Goal: Task Accomplishment & Management: Manage account settings

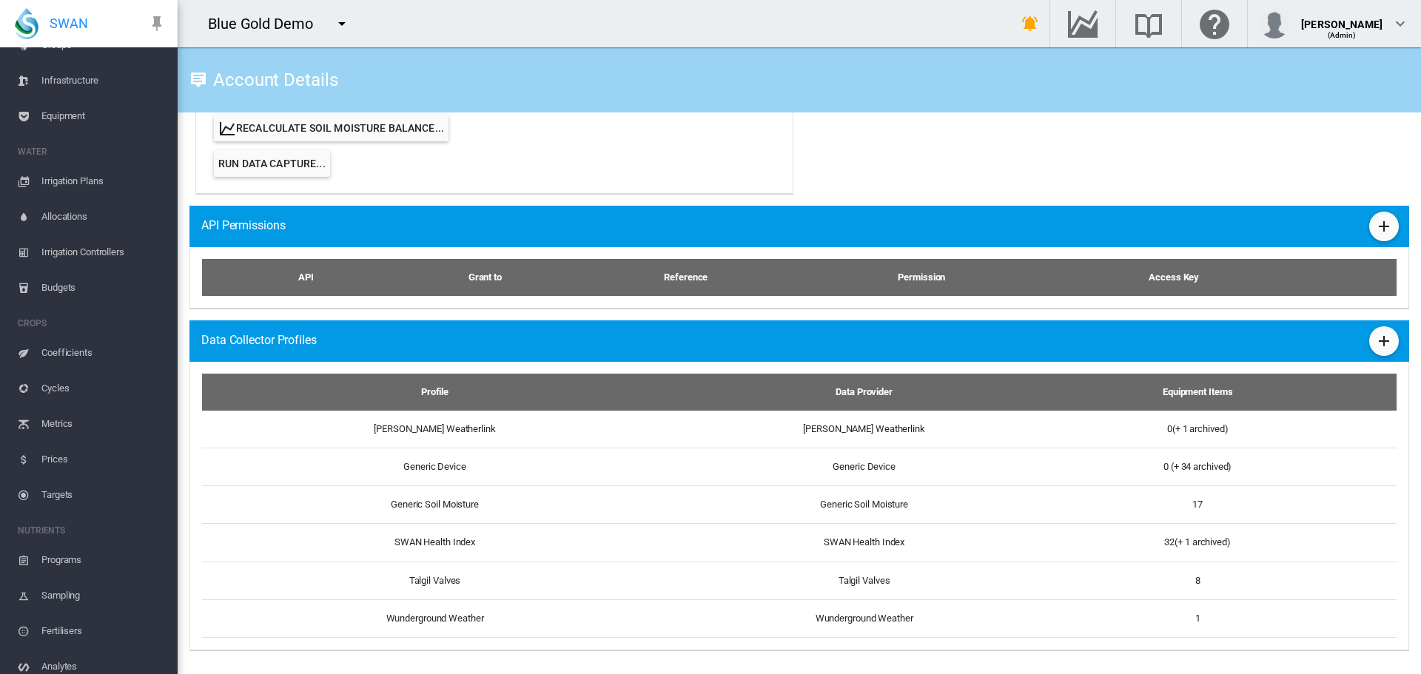
scroll to position [267, 0]
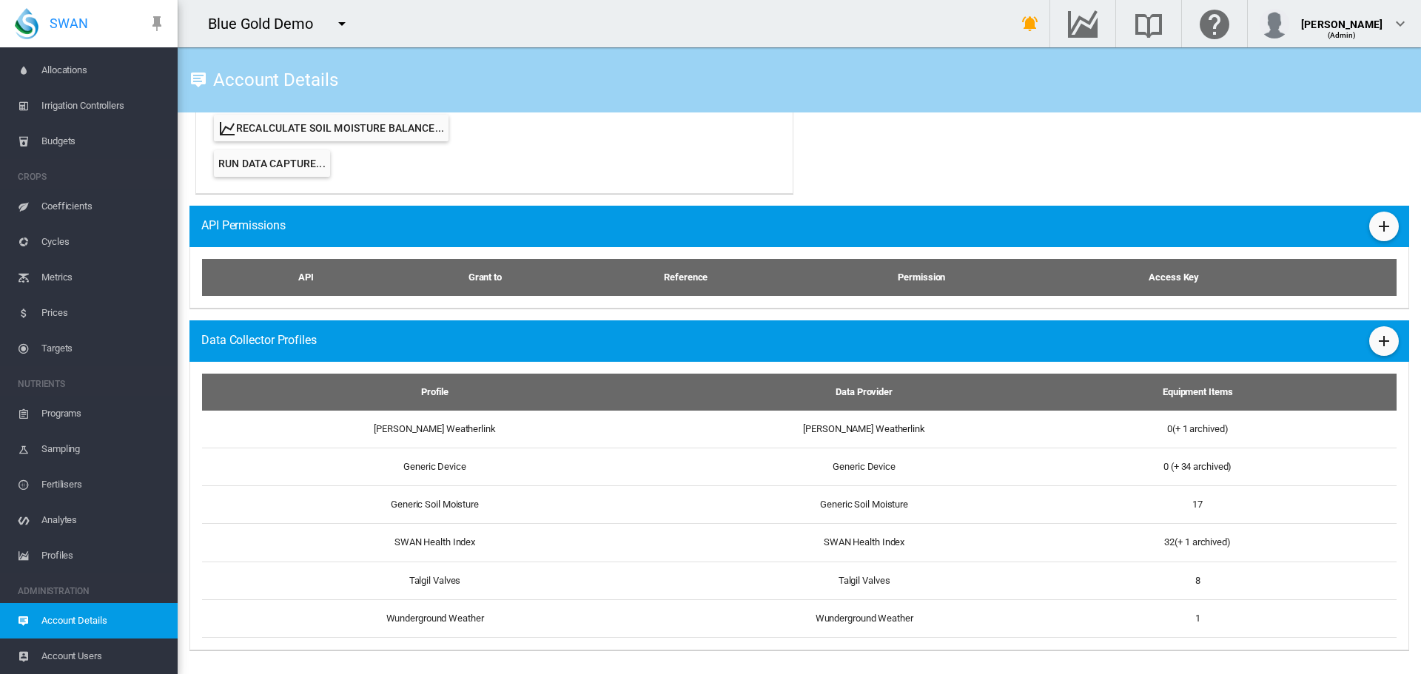
click at [341, 16] on md-icon "icon-menu-down" at bounding box center [342, 24] width 18 height 18
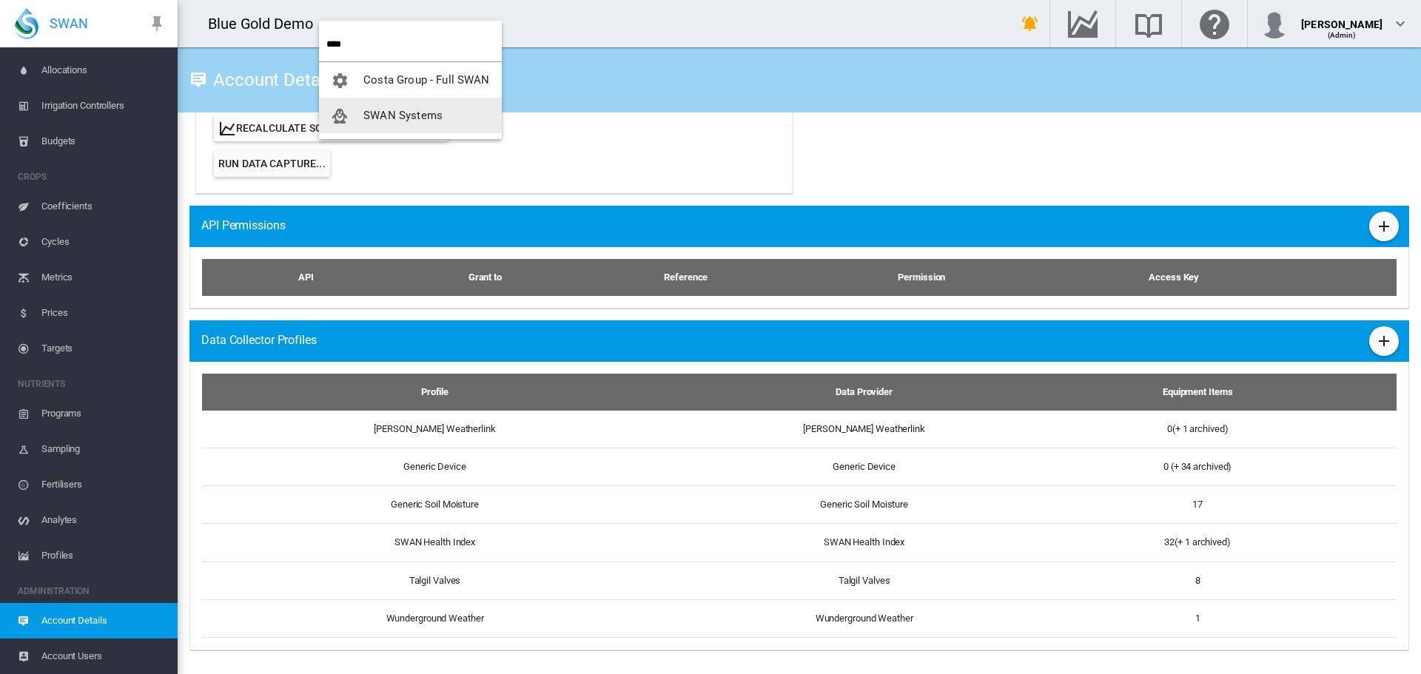
type input "****"
click at [384, 118] on span "SWAN Systems" at bounding box center [402, 115] width 79 height 13
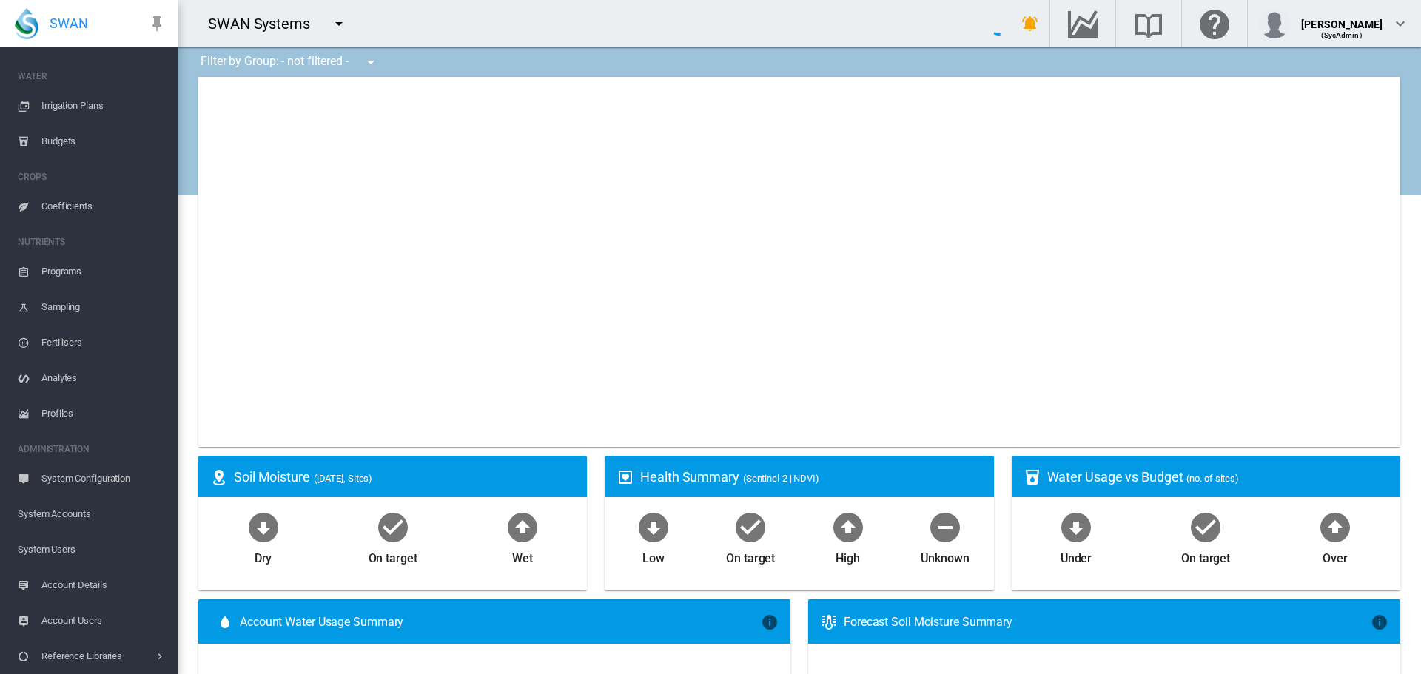
scroll to position [161, 0]
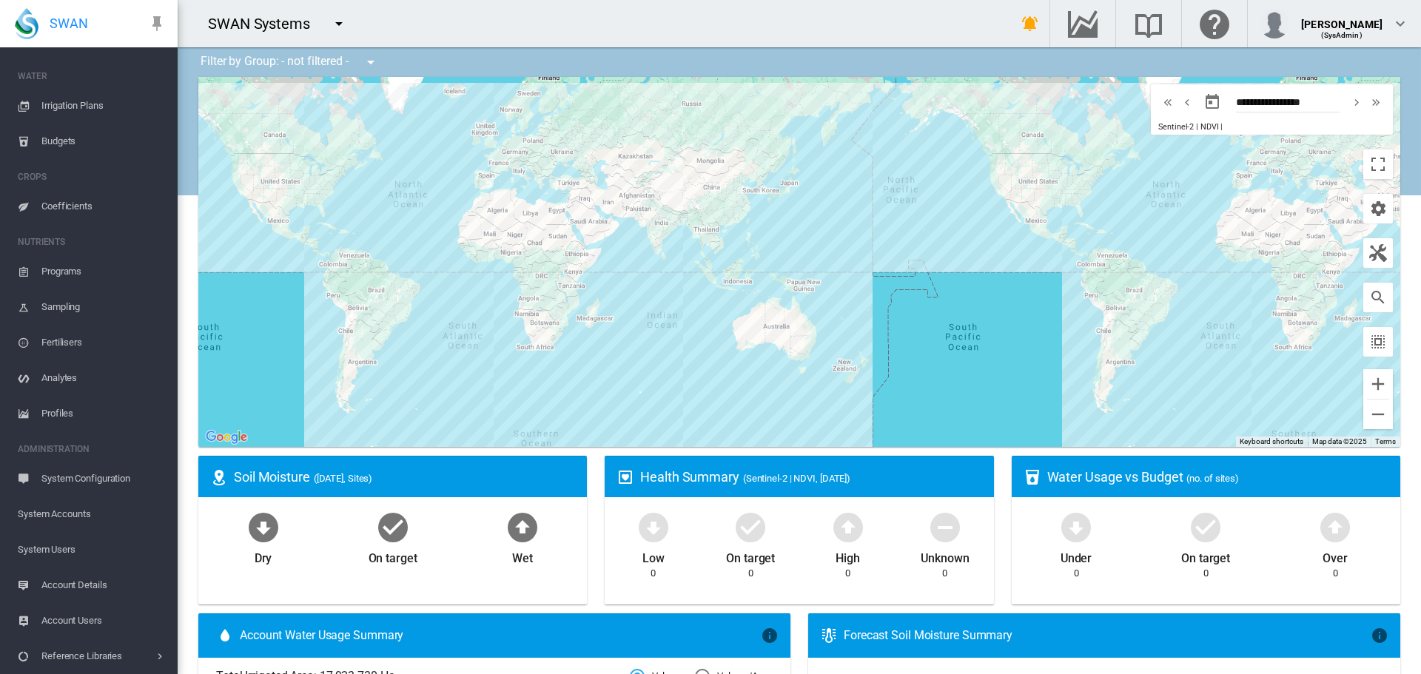
click at [47, 616] on span "Account Users" at bounding box center [103, 621] width 124 height 36
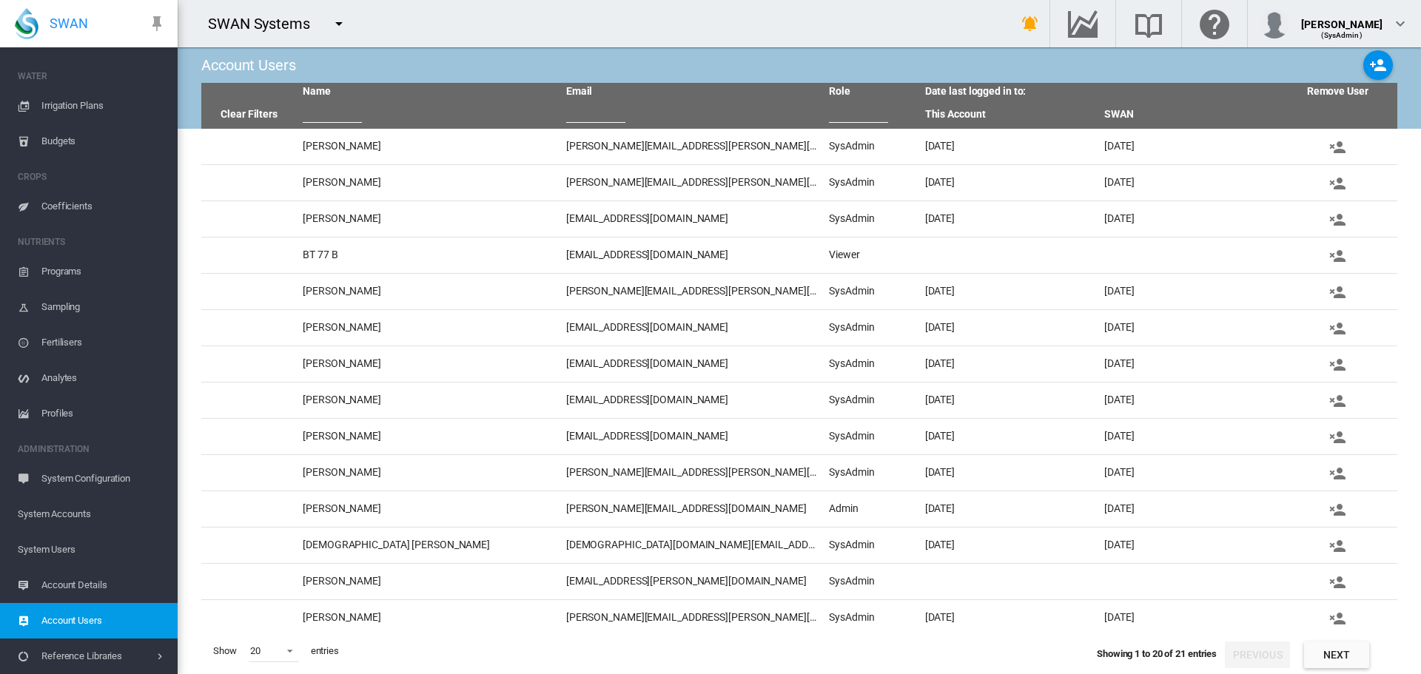
drag, startPoint x: 436, startPoint y: 62, endPoint x: 420, endPoint y: 44, distance: 24.6
click at [436, 62] on div "Account Users" at bounding box center [799, 65] width 1196 height 36
click at [331, 112] on input "text" at bounding box center [332, 112] width 59 height 22
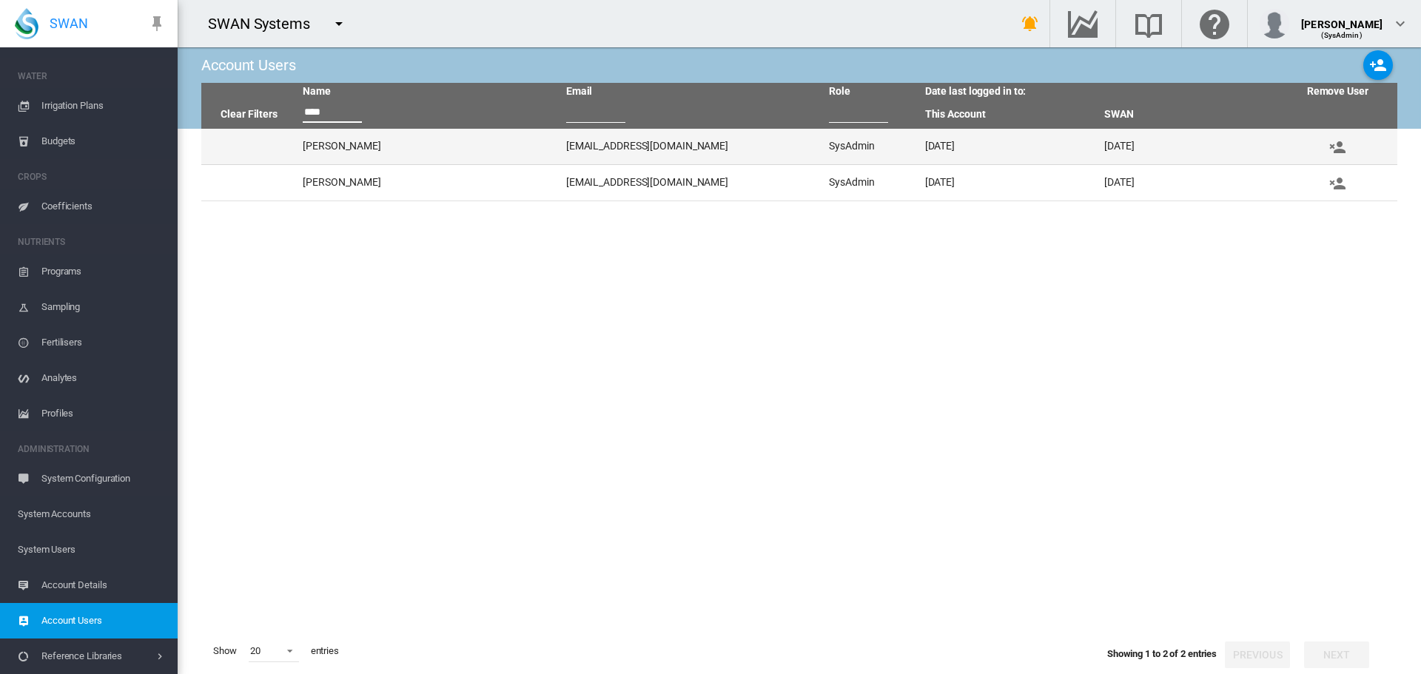
type input "****"
click at [321, 142] on td "[PERSON_NAME]" at bounding box center [428, 147] width 263 height 36
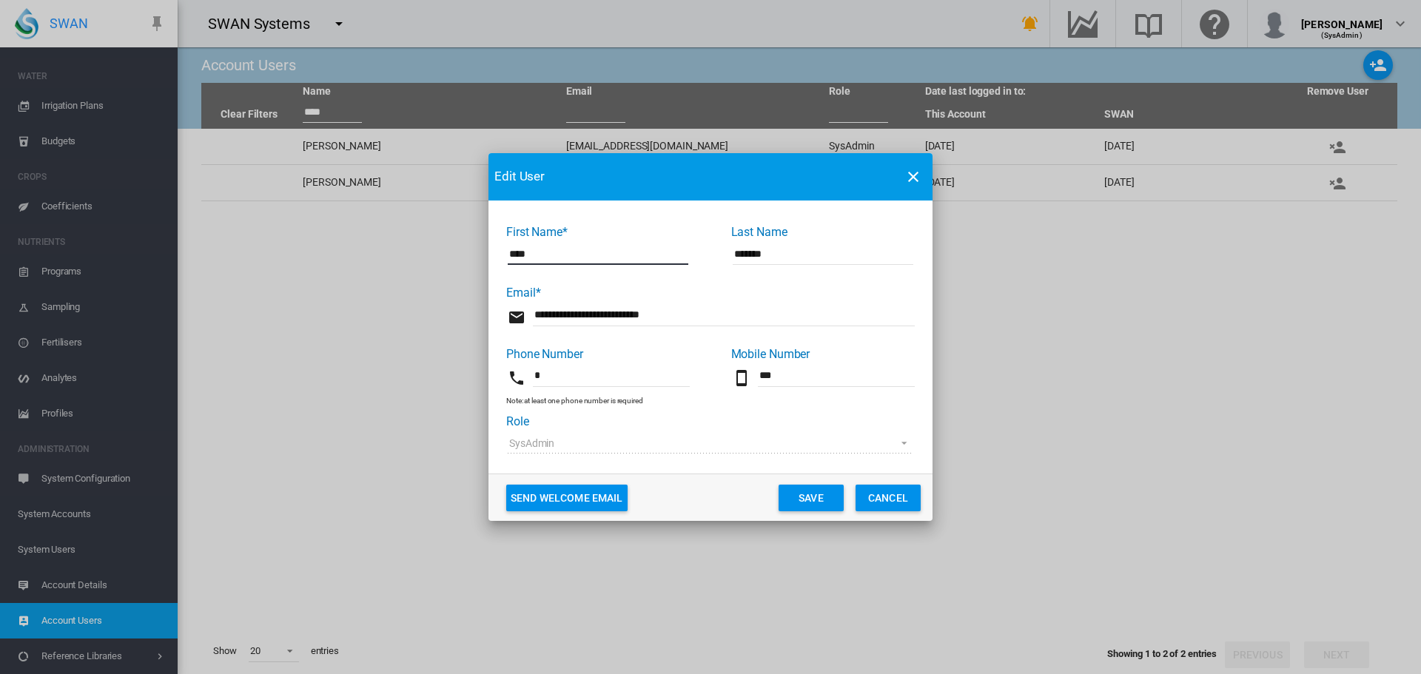
click at [876, 495] on button "Cancel" at bounding box center [888, 498] width 65 height 27
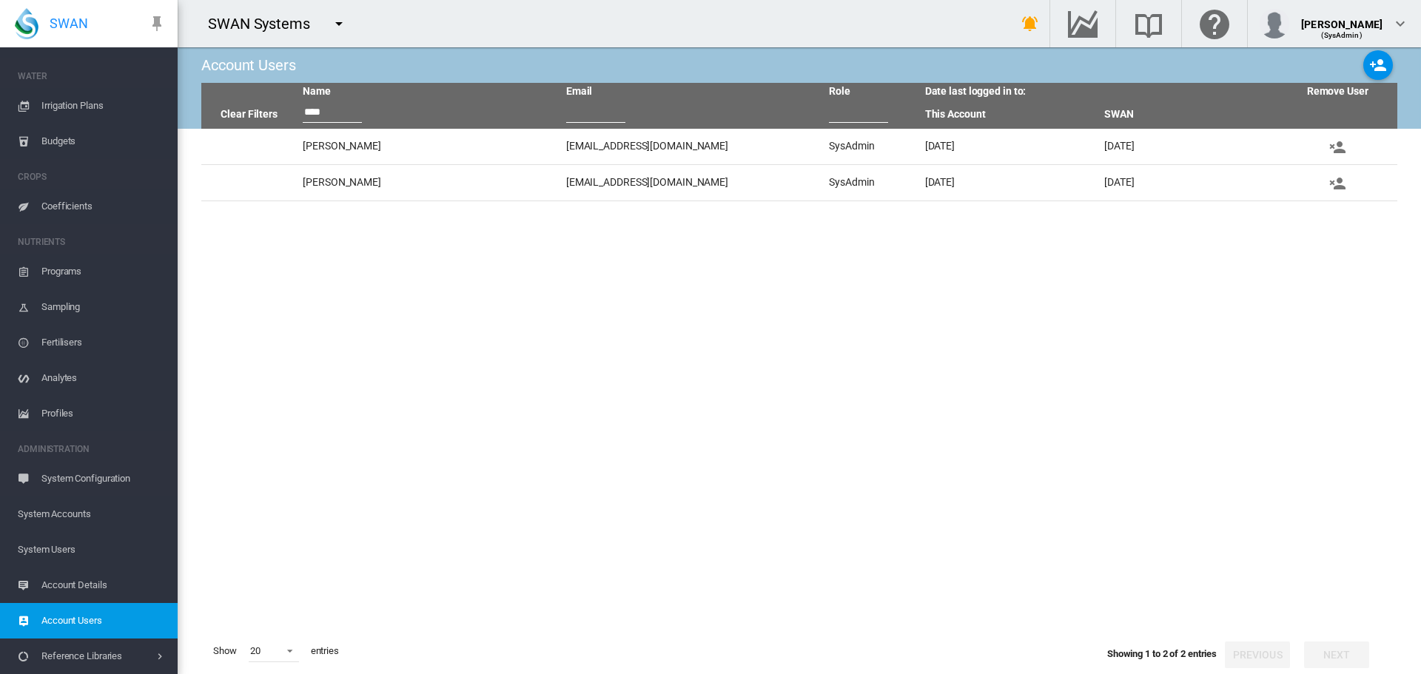
click at [31, 556] on span "System Users" at bounding box center [92, 550] width 148 height 36
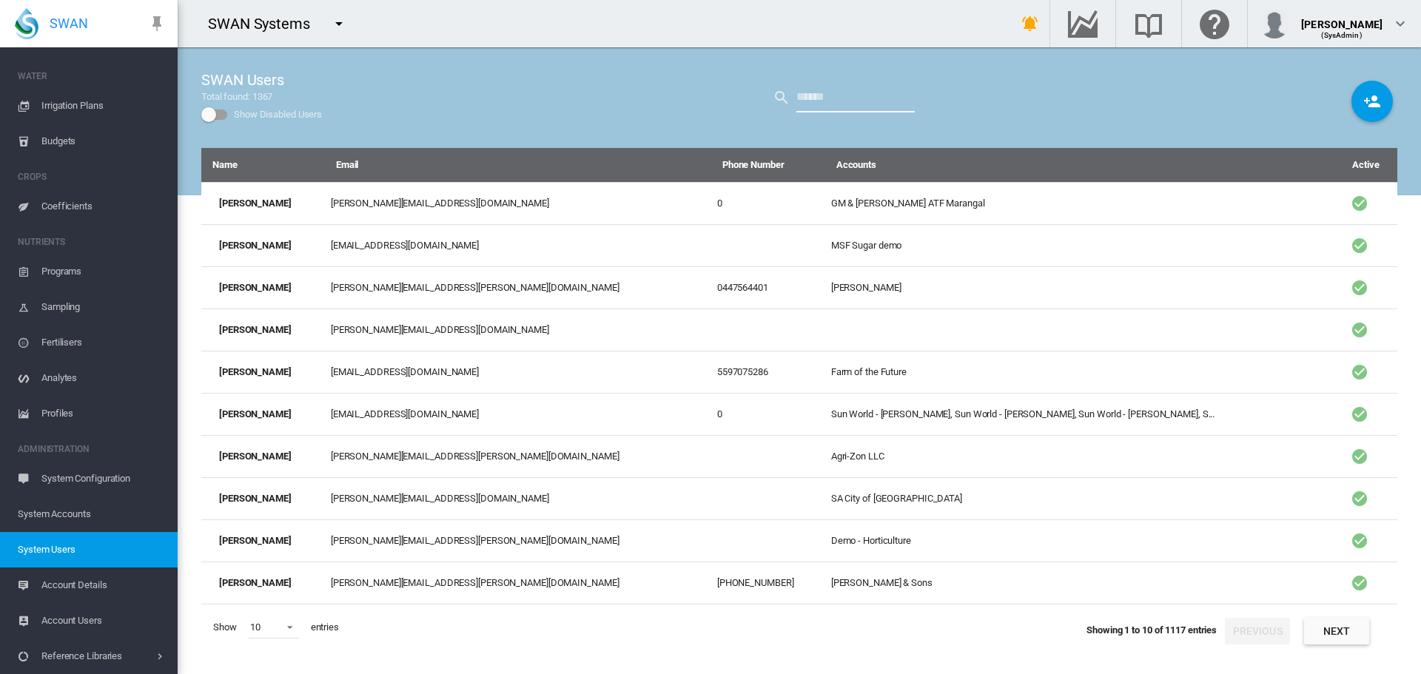
click at [826, 99] on input "text" at bounding box center [855, 98] width 118 height 30
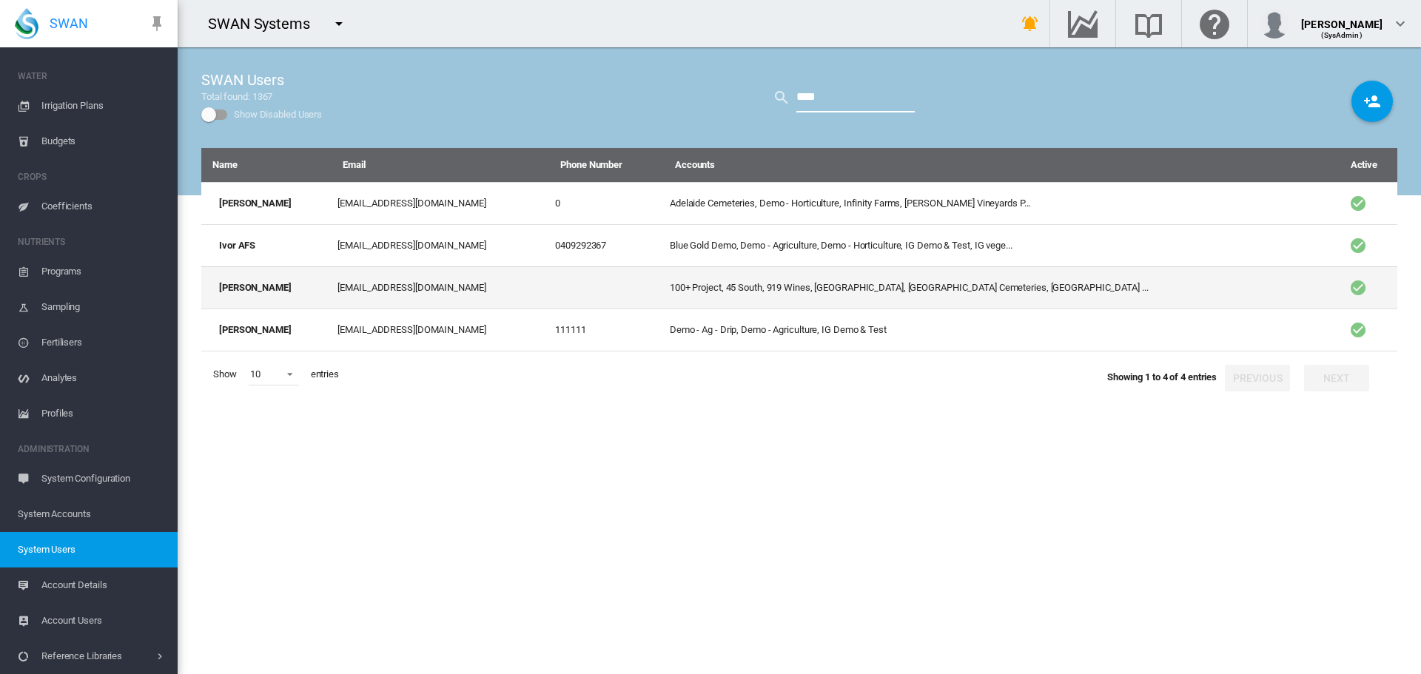
type input "****"
click at [445, 295] on td "[EMAIL_ADDRESS][DOMAIN_NAME]" at bounding box center [441, 287] width 218 height 42
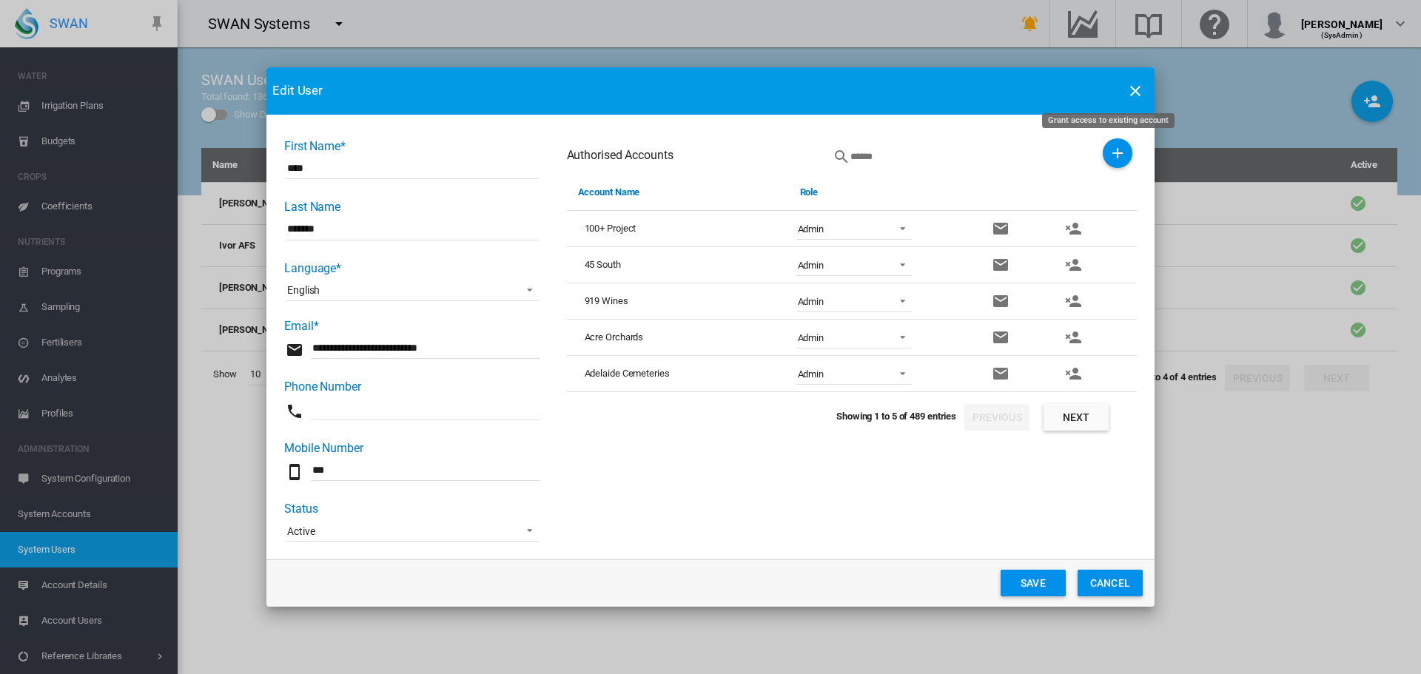
click at [1111, 164] on button "Grant access to existing account" at bounding box center [1118, 153] width 30 height 30
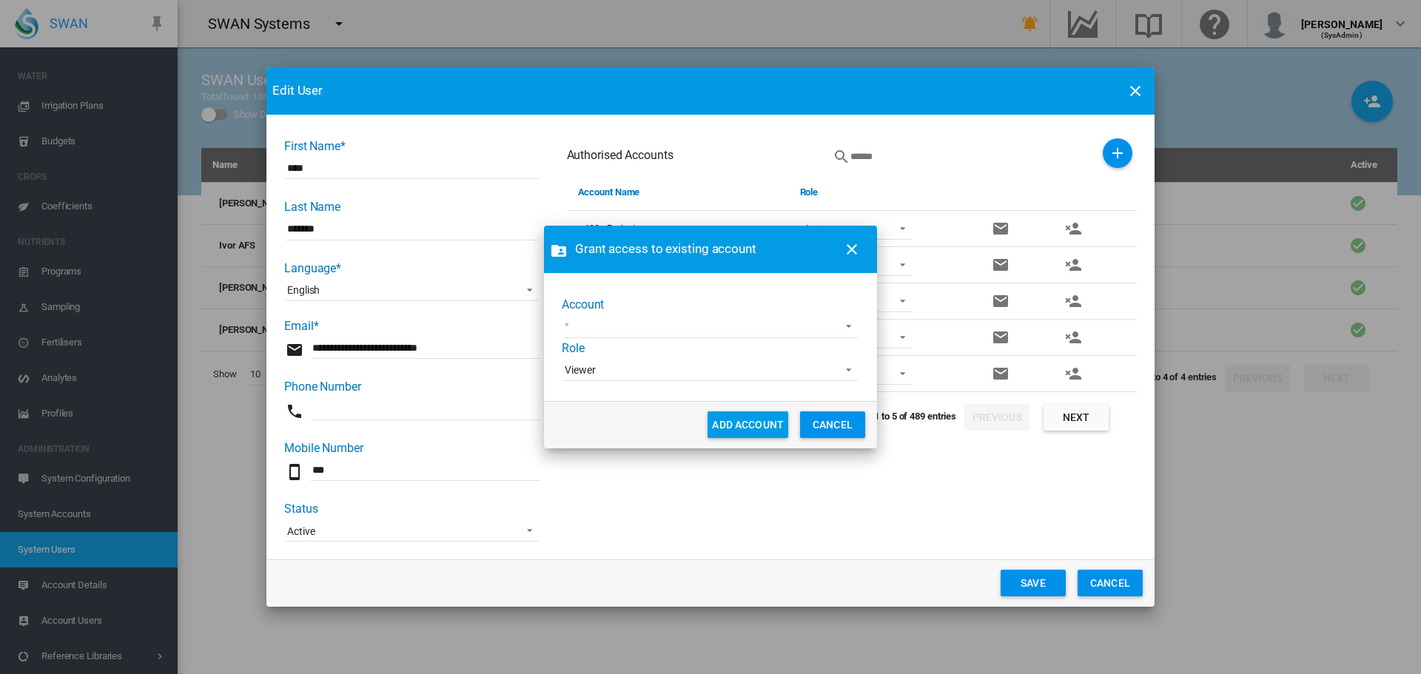
click at [654, 325] on md-select "Adelaide Demo [PERSON_NAME] [PERSON_NAME] test [PERSON_NAME] Test1 Demo-TWE Gle…" at bounding box center [710, 327] width 295 height 22
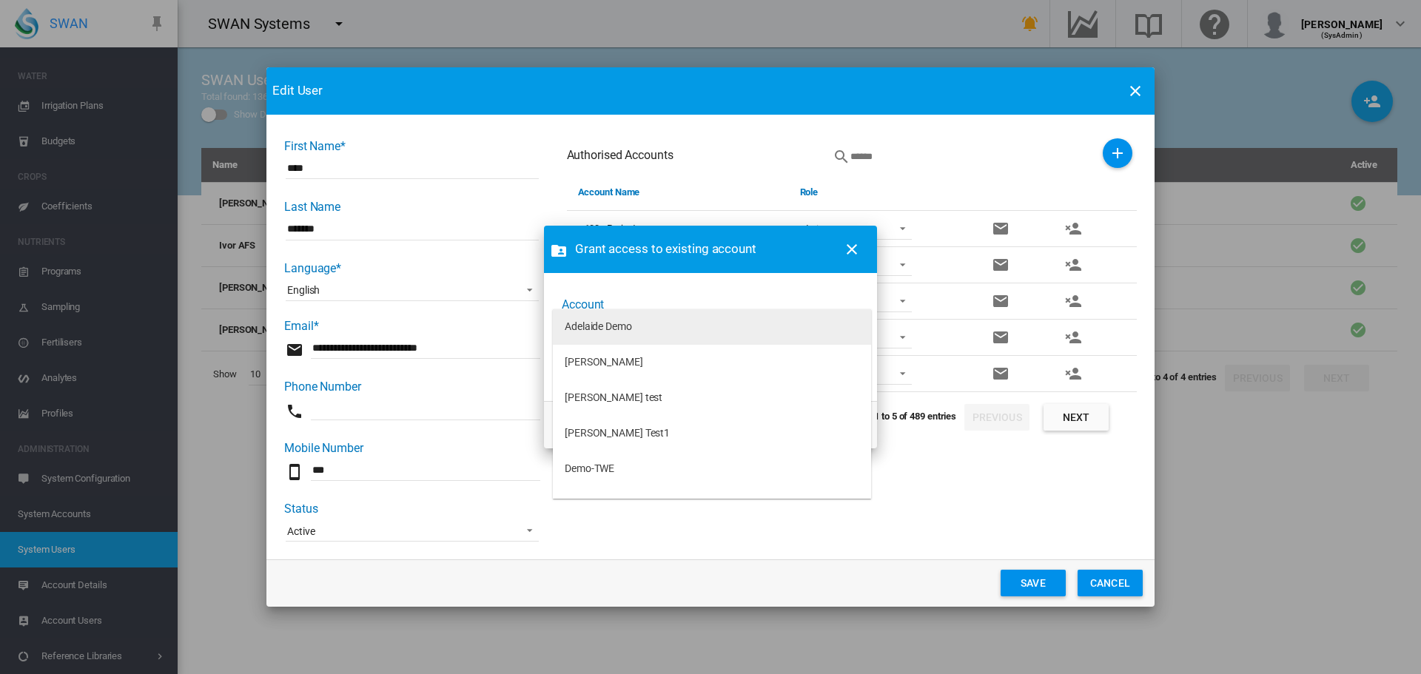
scroll to position [124, 0]
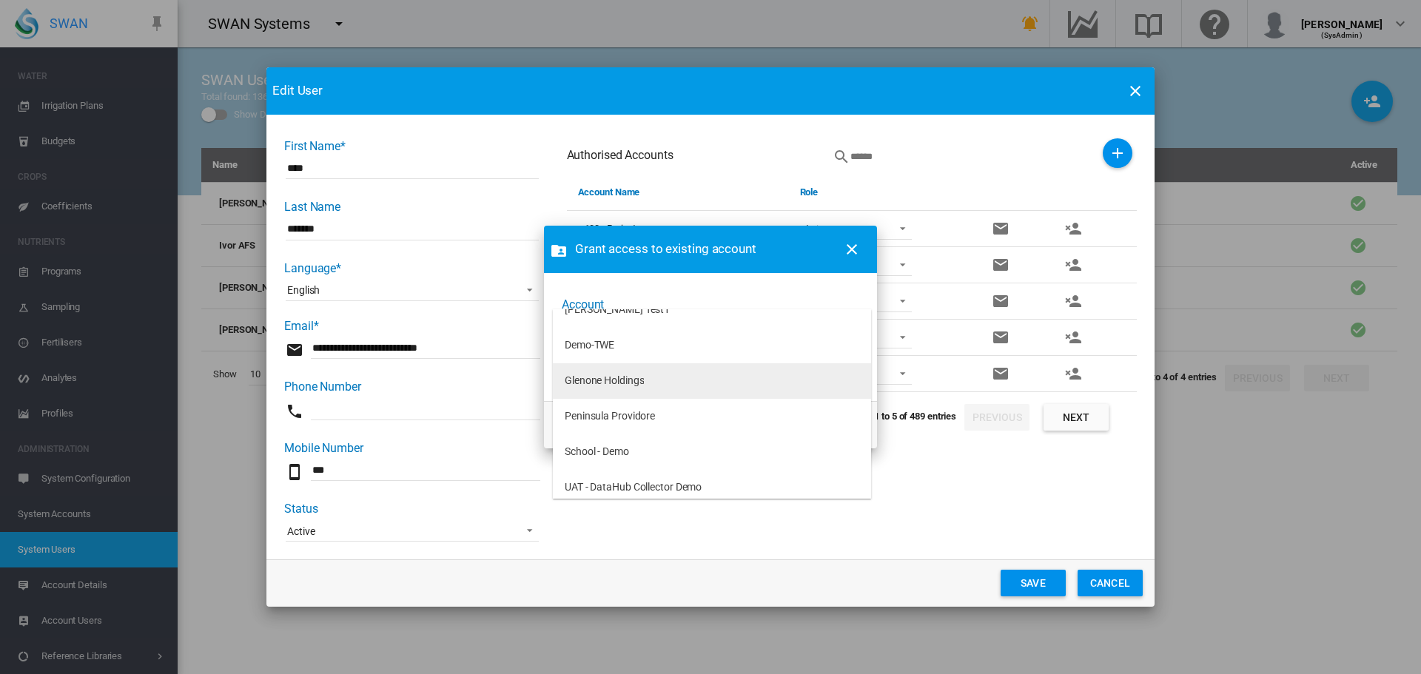
click at [612, 384] on div "Glenone Holdings" at bounding box center [604, 381] width 79 height 15
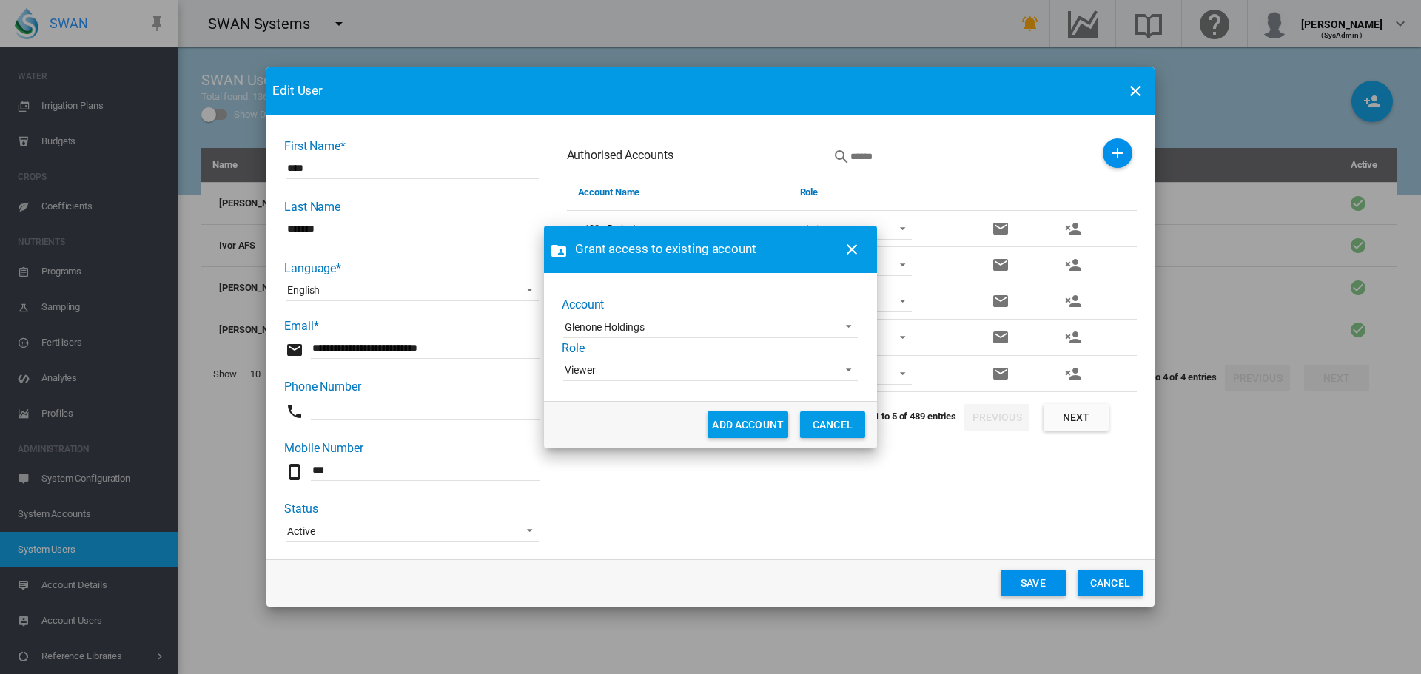
click at [595, 366] on div "Viewer" at bounding box center [580, 370] width 30 height 12
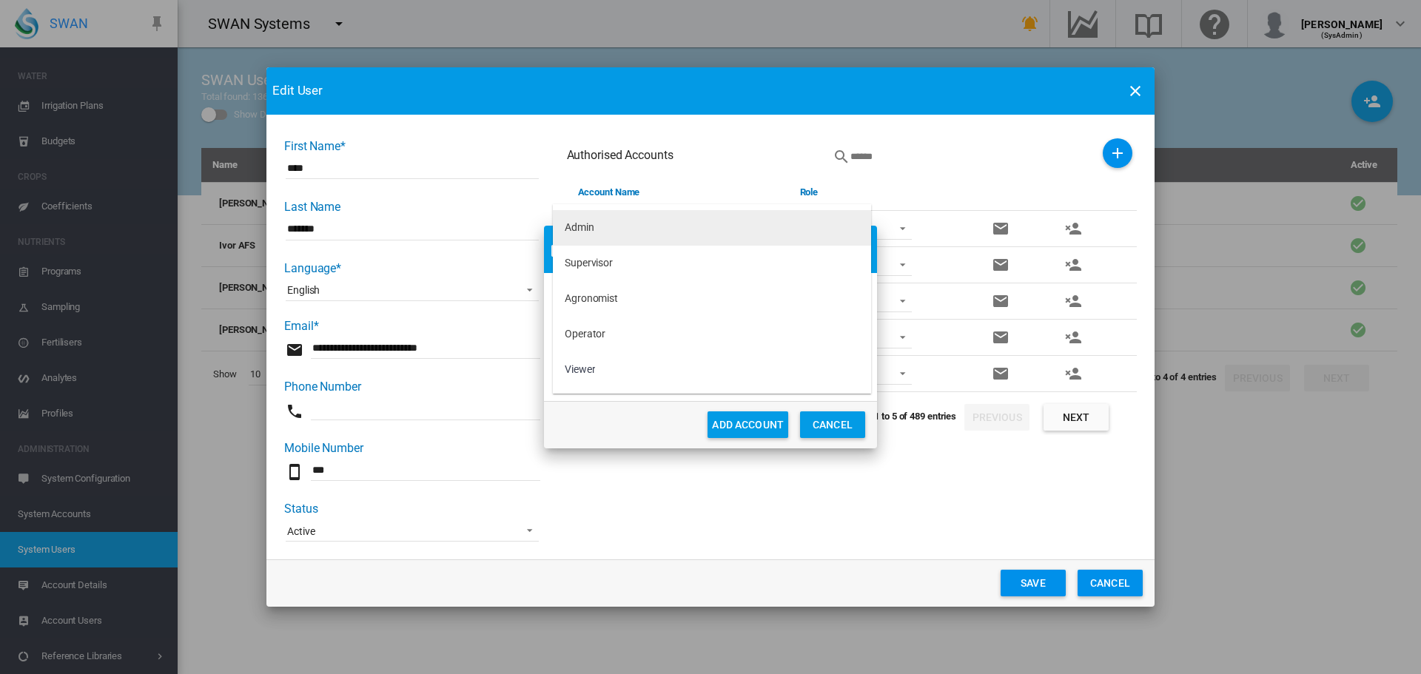
click at [578, 225] on div "Admin" at bounding box center [580, 228] width 30 height 15
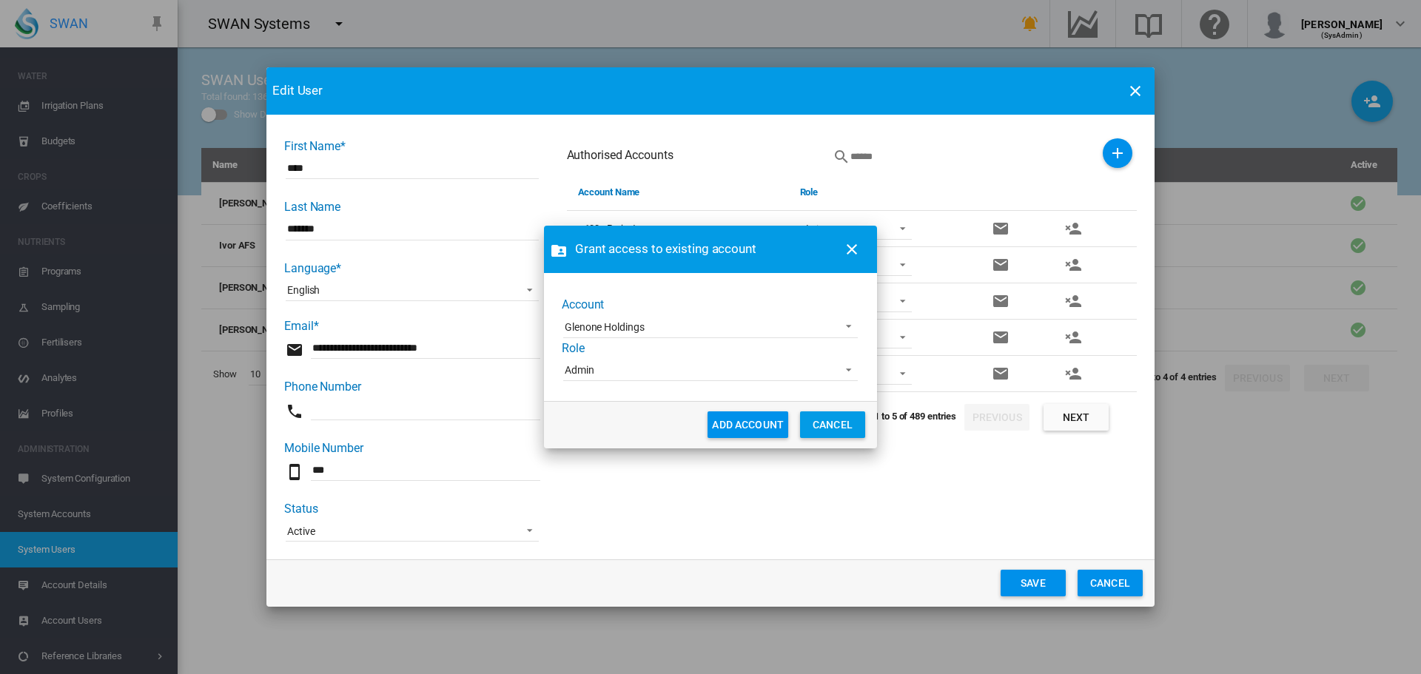
click at [734, 423] on button "ADD ACCOUNT" at bounding box center [748, 424] width 81 height 27
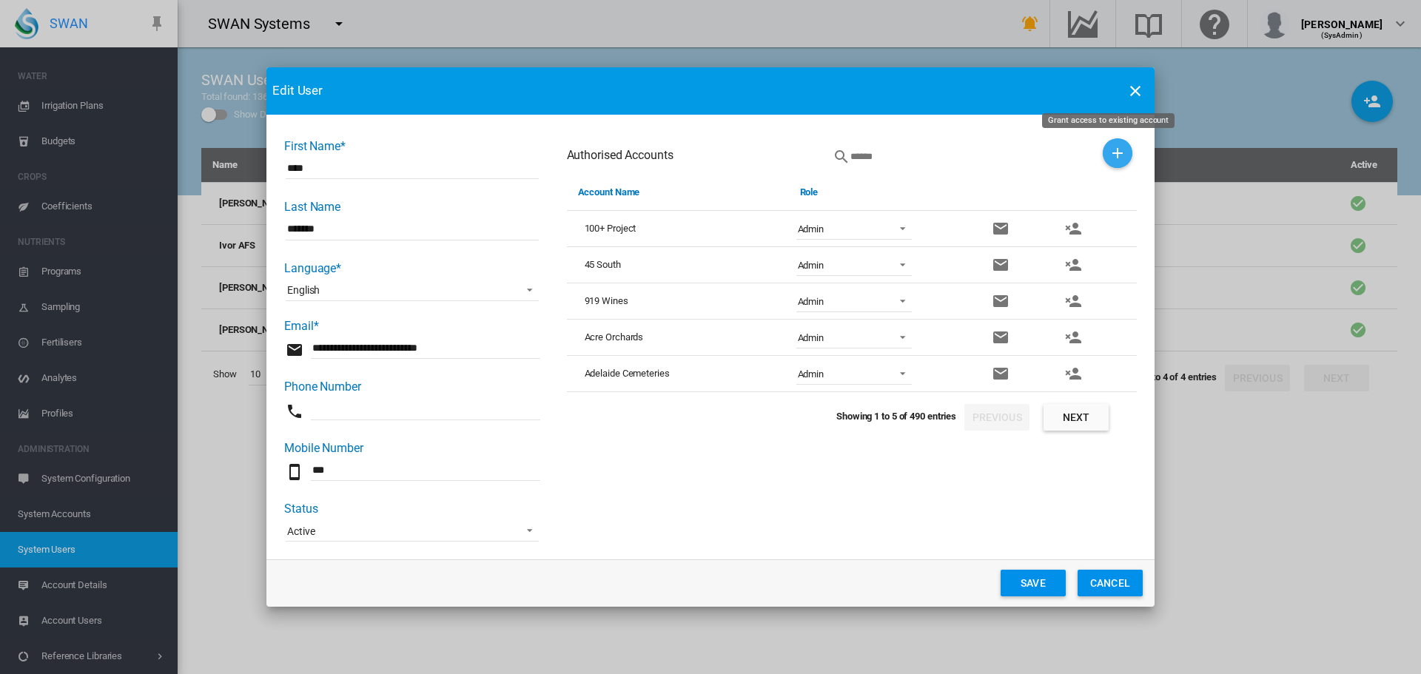
click at [1106, 142] on button "Grant access to existing account" at bounding box center [1118, 153] width 30 height 30
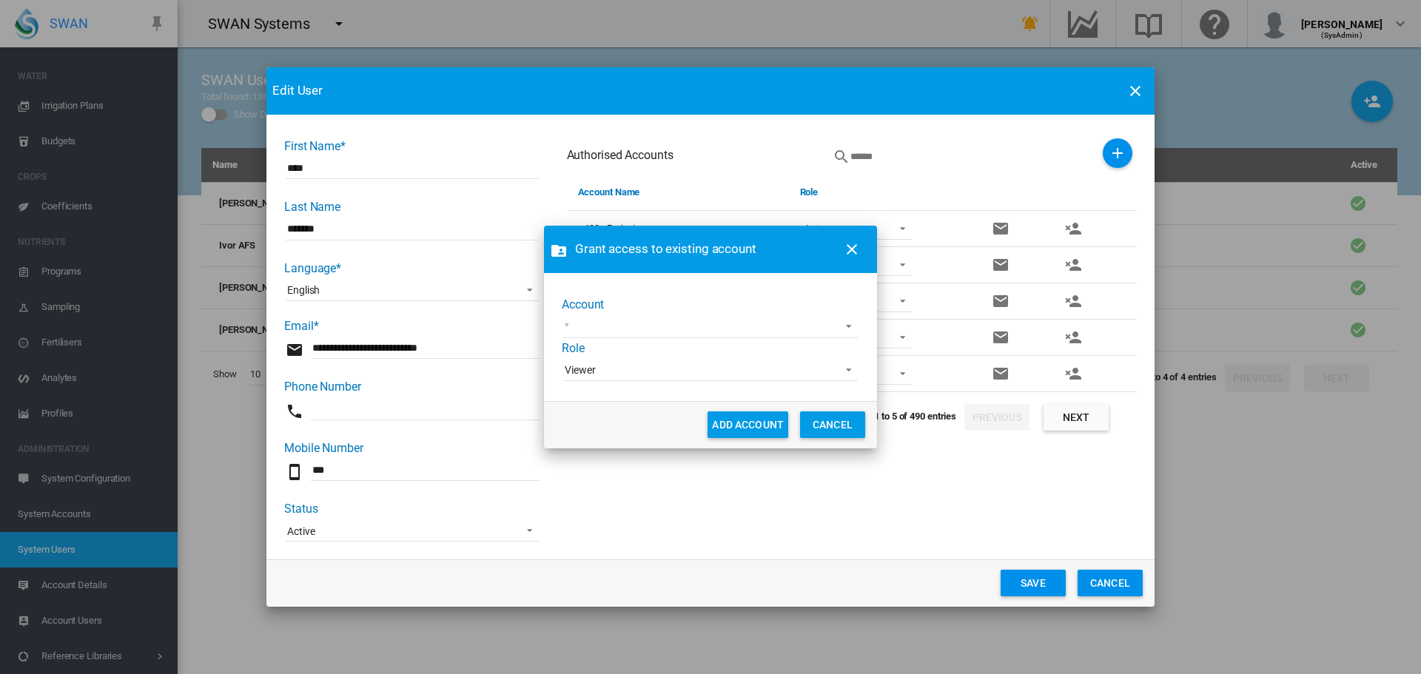
click at [625, 321] on md-select "Adelaide Demo [PERSON_NAME] [PERSON_NAME] test [PERSON_NAME] Test1 Demo-[GEOGRA…" at bounding box center [710, 327] width 295 height 22
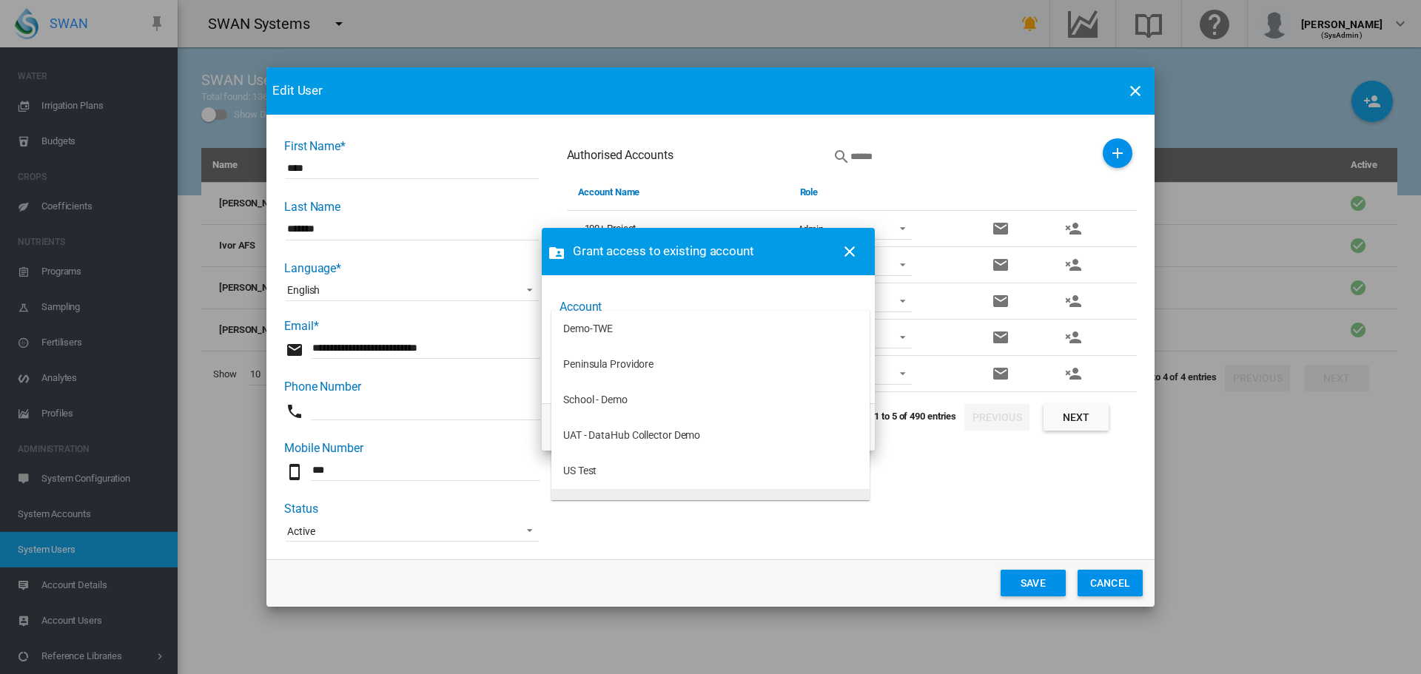
scroll to position [113, 0]
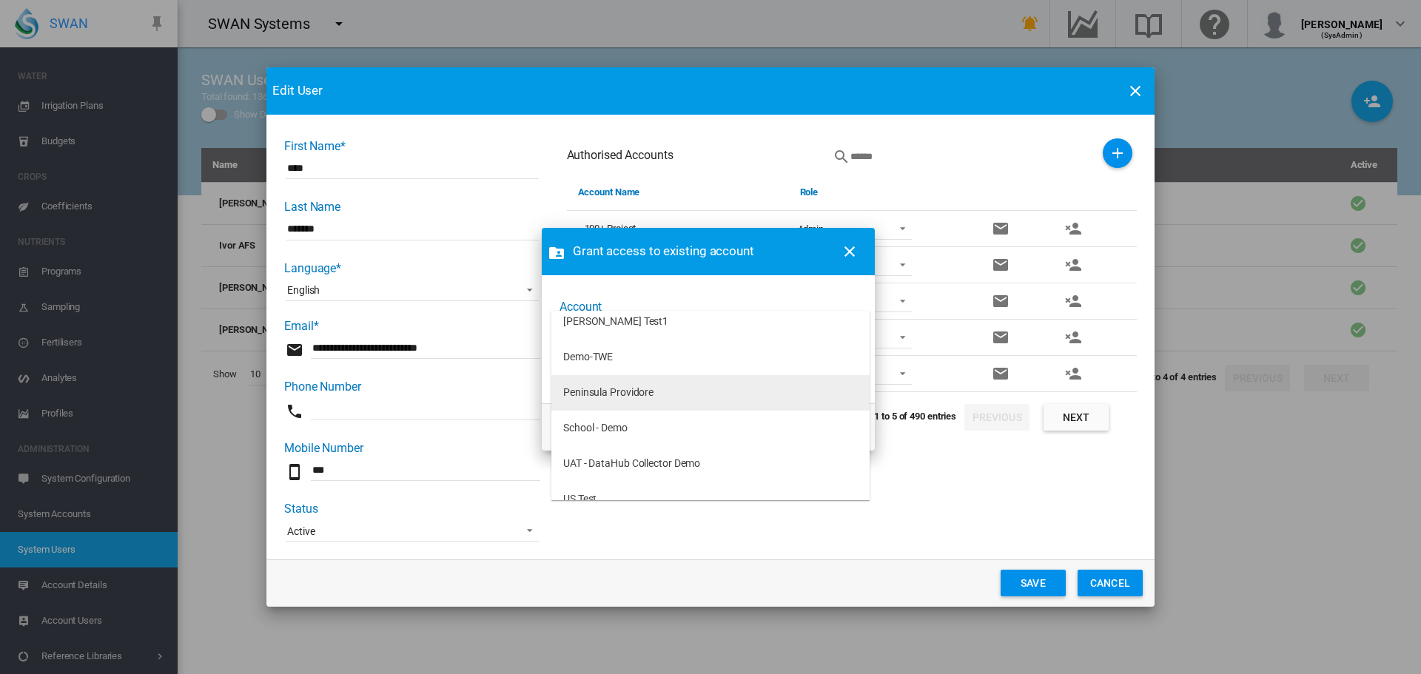
click at [612, 380] on md-option "Peninsula Providore" at bounding box center [710, 393] width 318 height 36
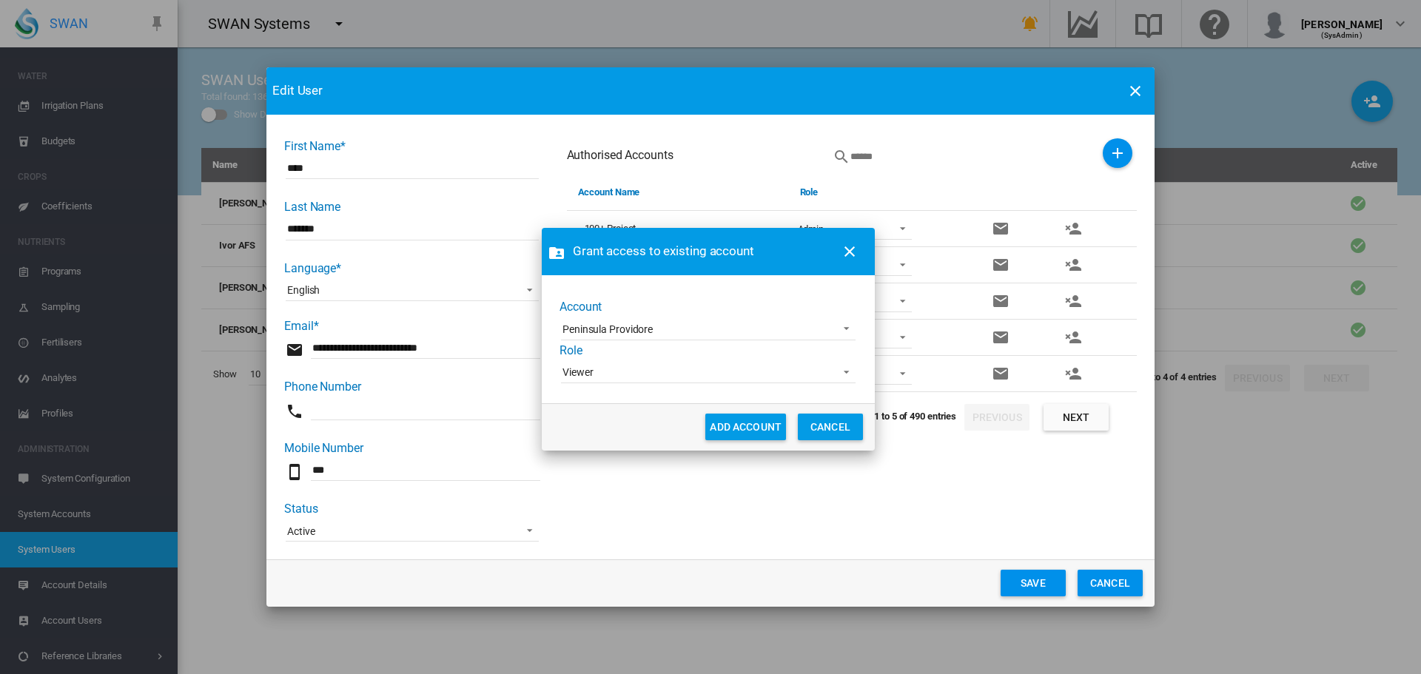
click at [611, 378] on span "Viewer" at bounding box center [696, 373] width 268 height 15
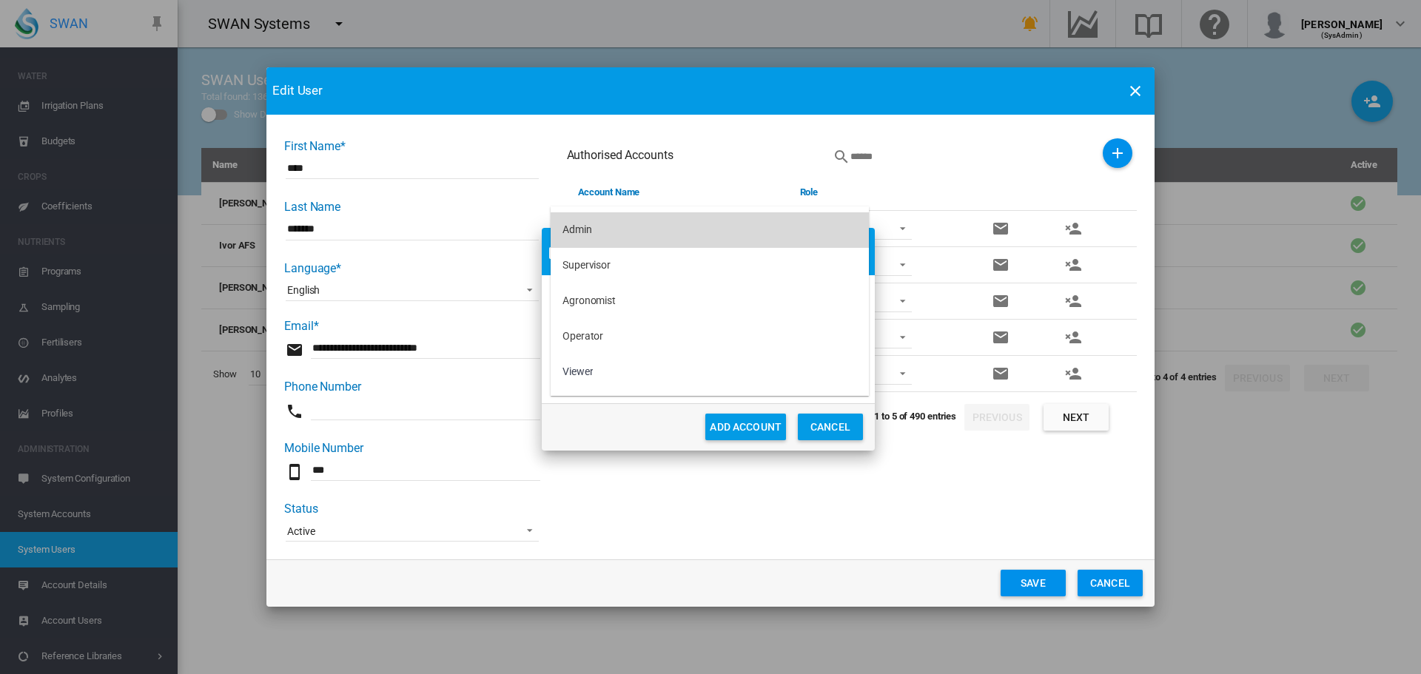
drag, startPoint x: 590, startPoint y: 218, endPoint x: 582, endPoint y: 219, distance: 7.5
click at [582, 219] on md-option "Admin" at bounding box center [710, 230] width 318 height 36
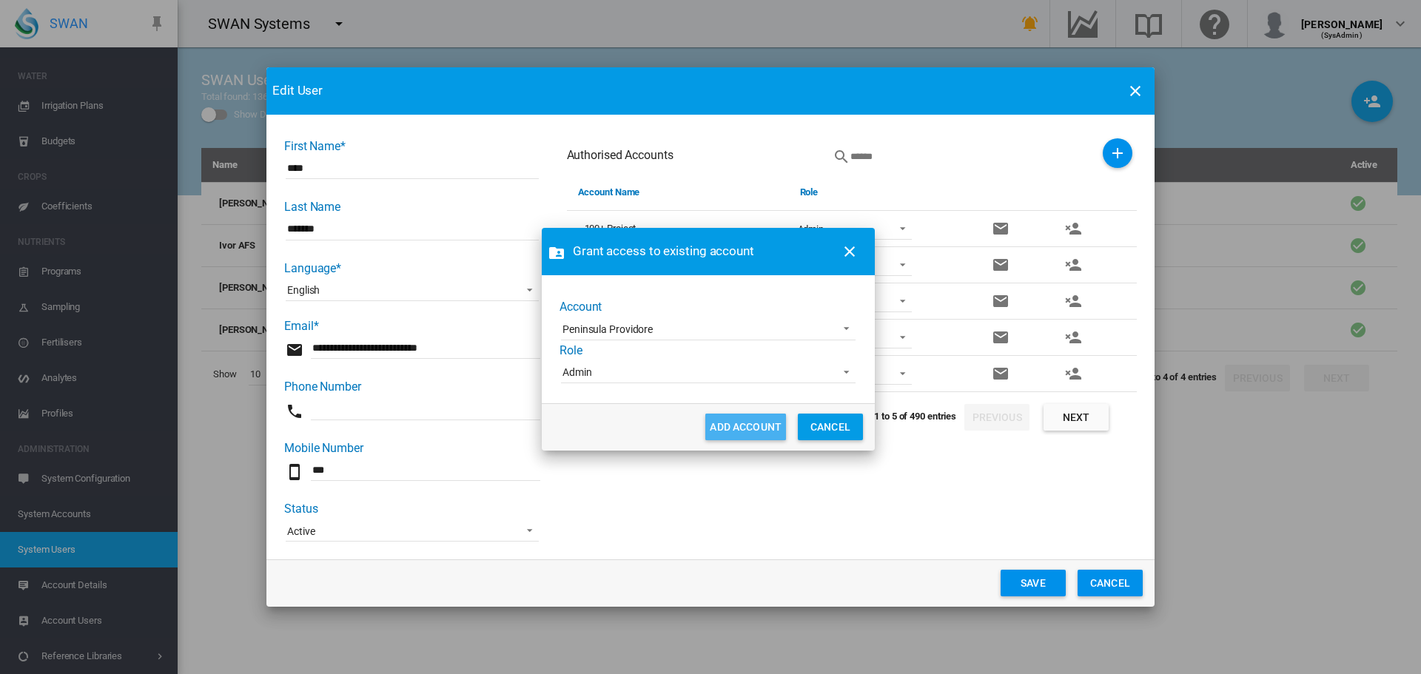
click at [719, 421] on button "ADD ACCOUNT" at bounding box center [745, 427] width 81 height 27
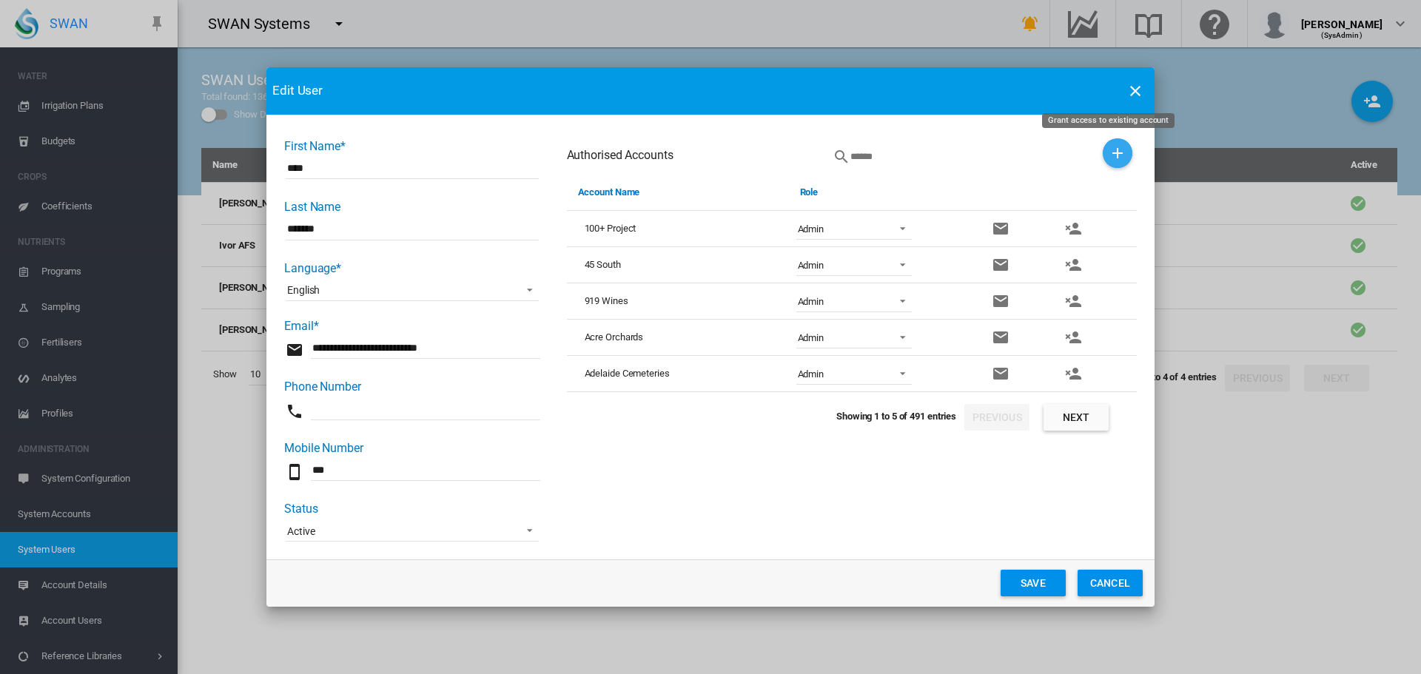
click at [1103, 151] on button "Grant access to existing account" at bounding box center [1118, 153] width 30 height 30
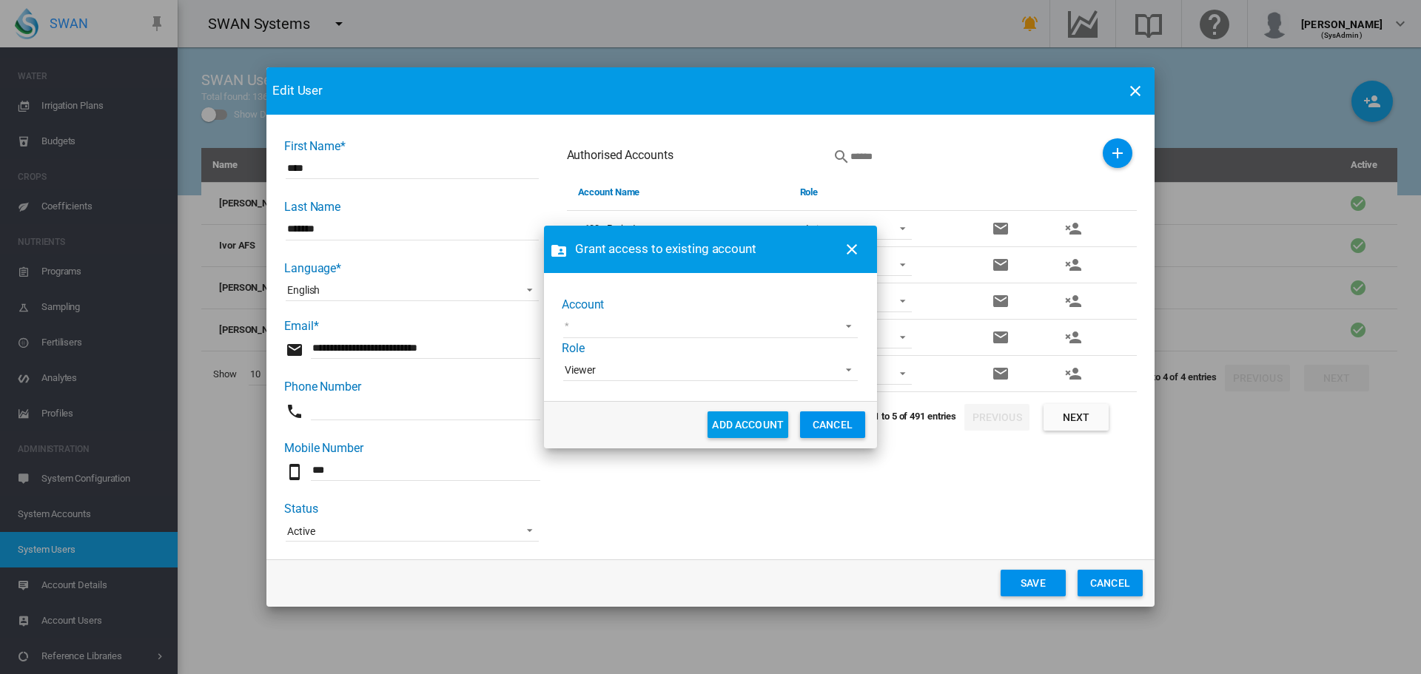
click at [599, 329] on md-select "Adelaide Demo [PERSON_NAME] [PERSON_NAME] test [PERSON_NAME] Test1 Demo-TWE Sch…" at bounding box center [710, 327] width 295 height 22
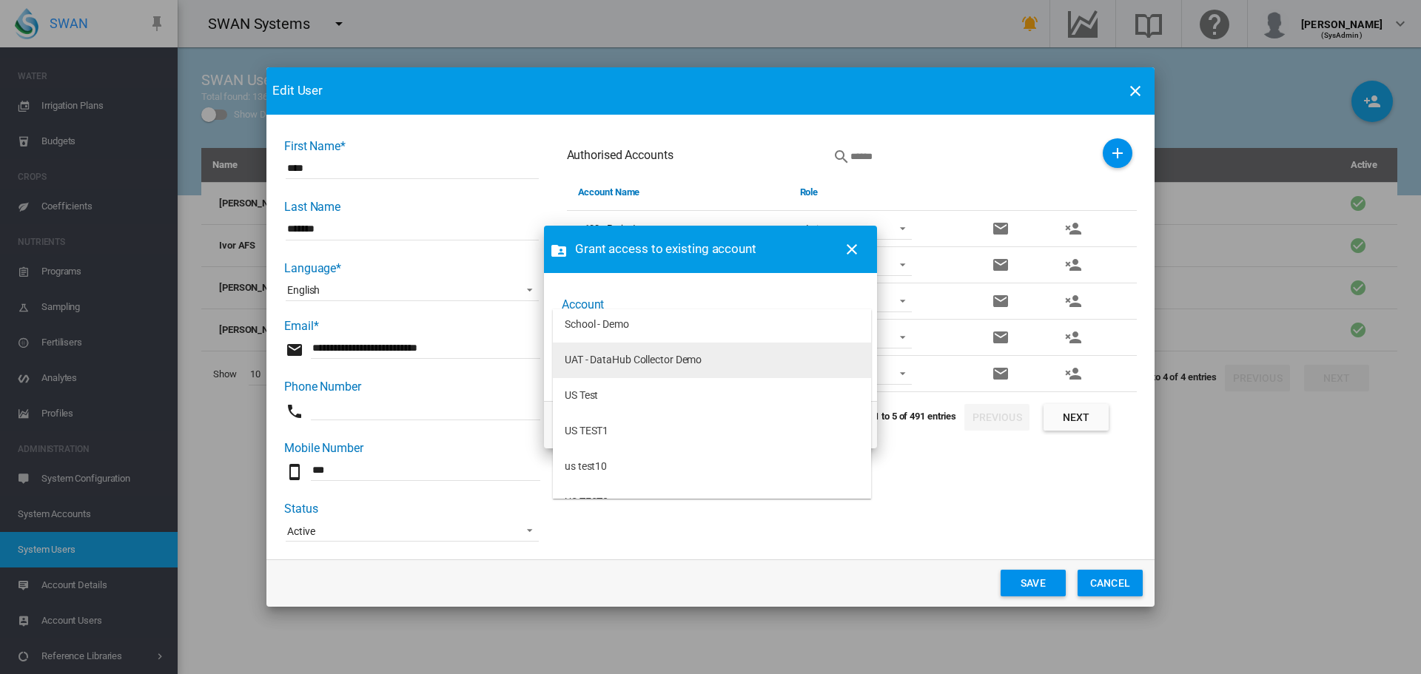
scroll to position [201, 0]
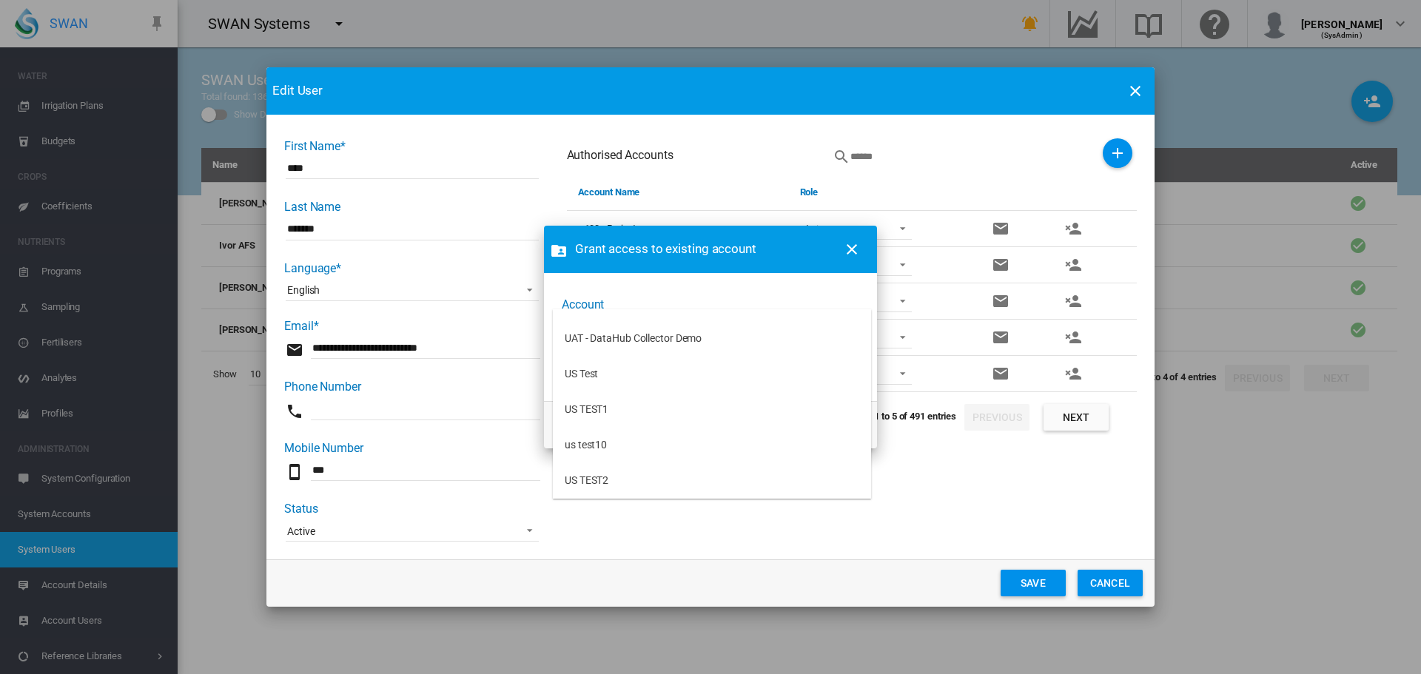
click at [853, 249] on md-backdrop at bounding box center [710, 337] width 1421 height 674
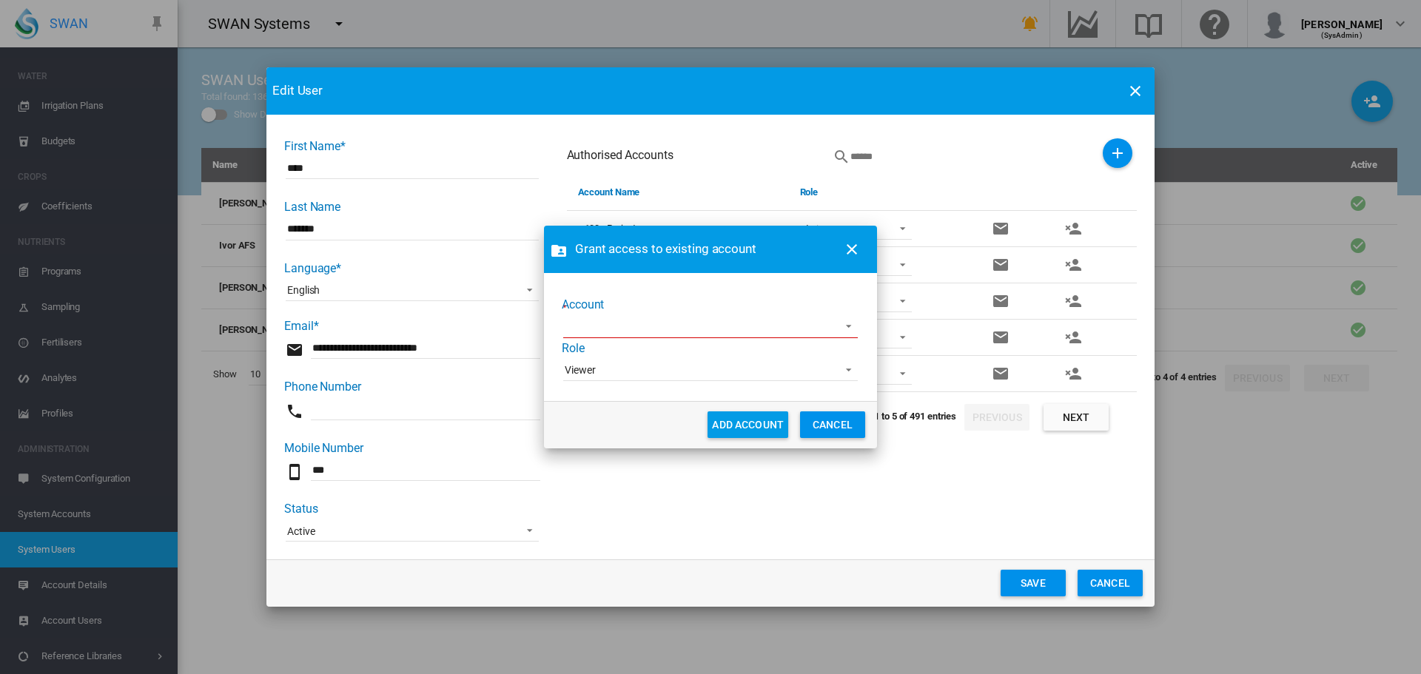
click at [839, 431] on button "CANCEL" at bounding box center [832, 424] width 65 height 27
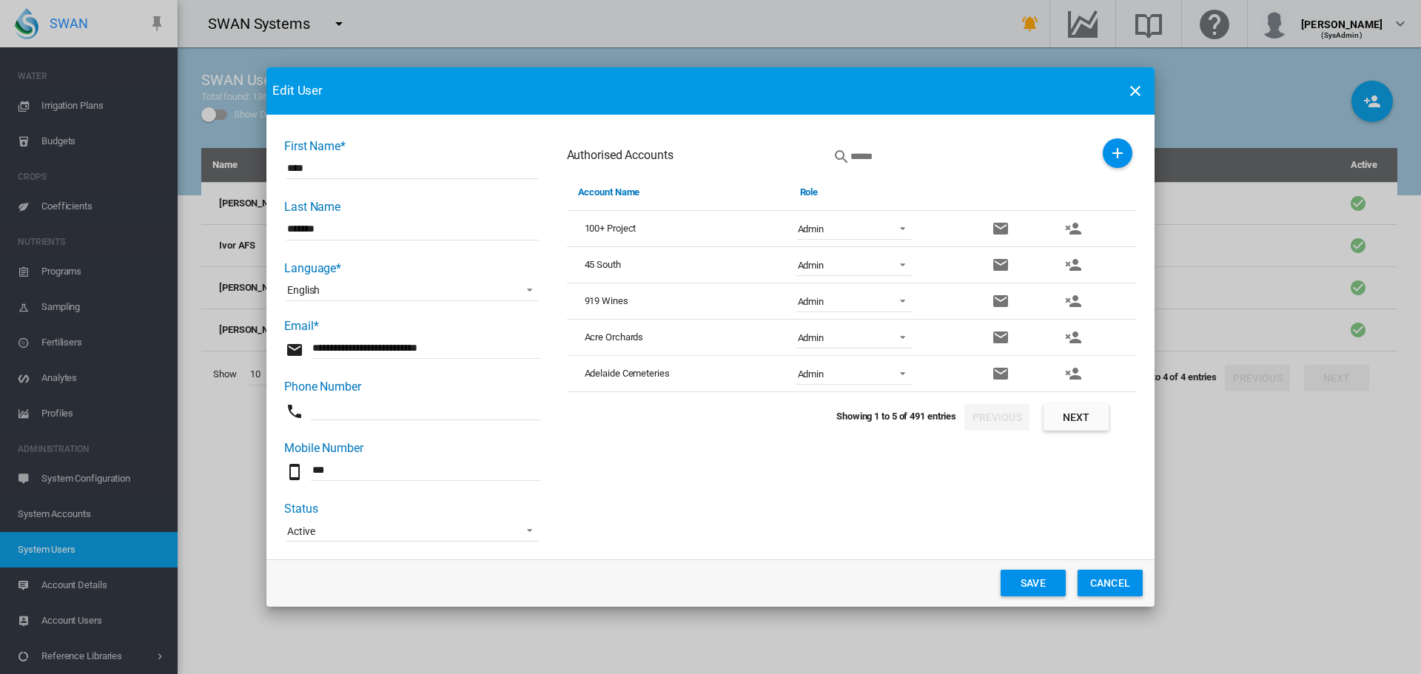
click at [1041, 578] on button "Save" at bounding box center [1033, 583] width 65 height 27
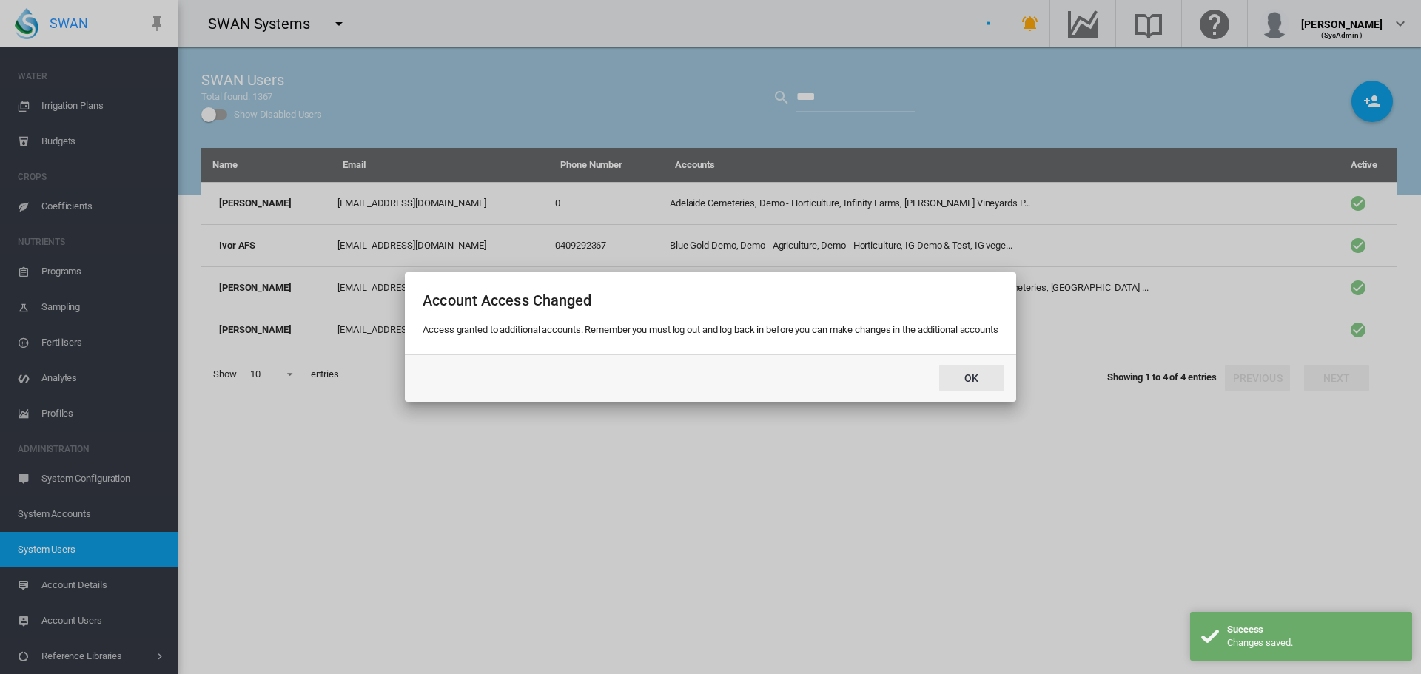
click at [939, 365] on button "Ok" at bounding box center [971, 378] width 65 height 27
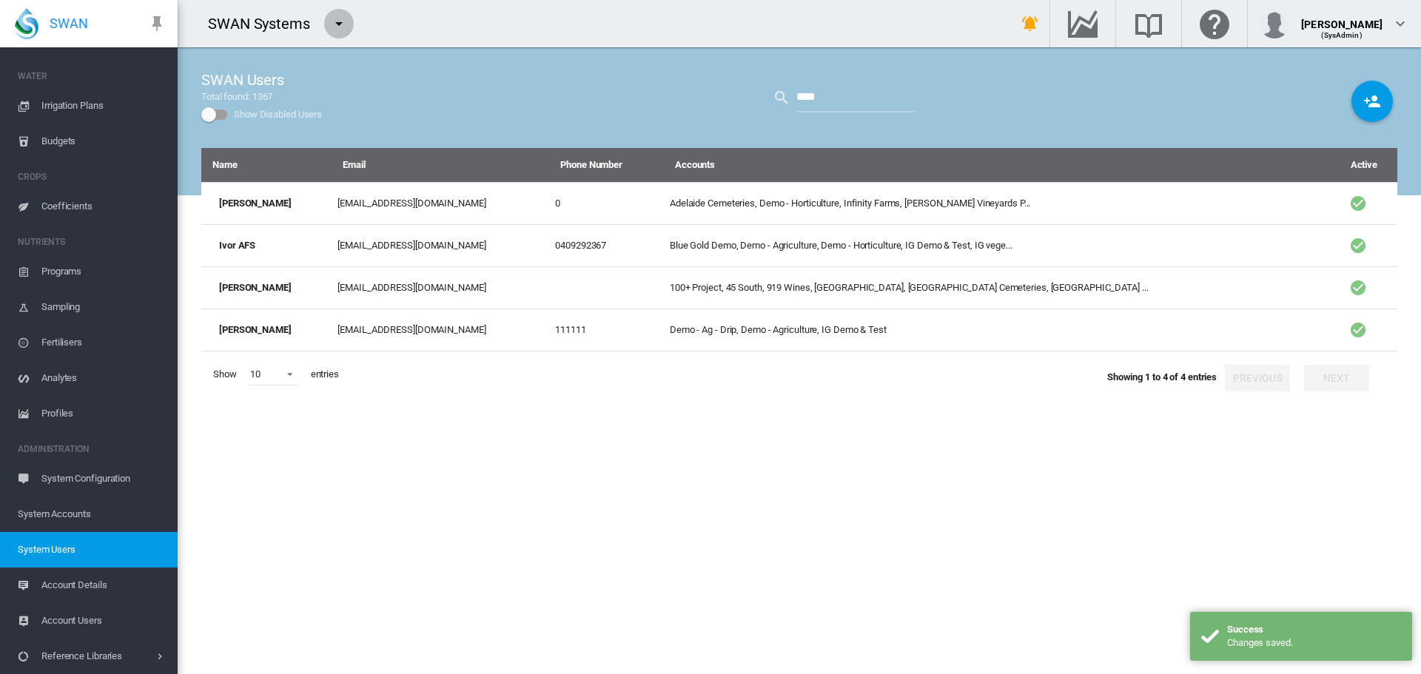
click at [342, 27] on md-icon "icon-menu-down" at bounding box center [339, 24] width 18 height 18
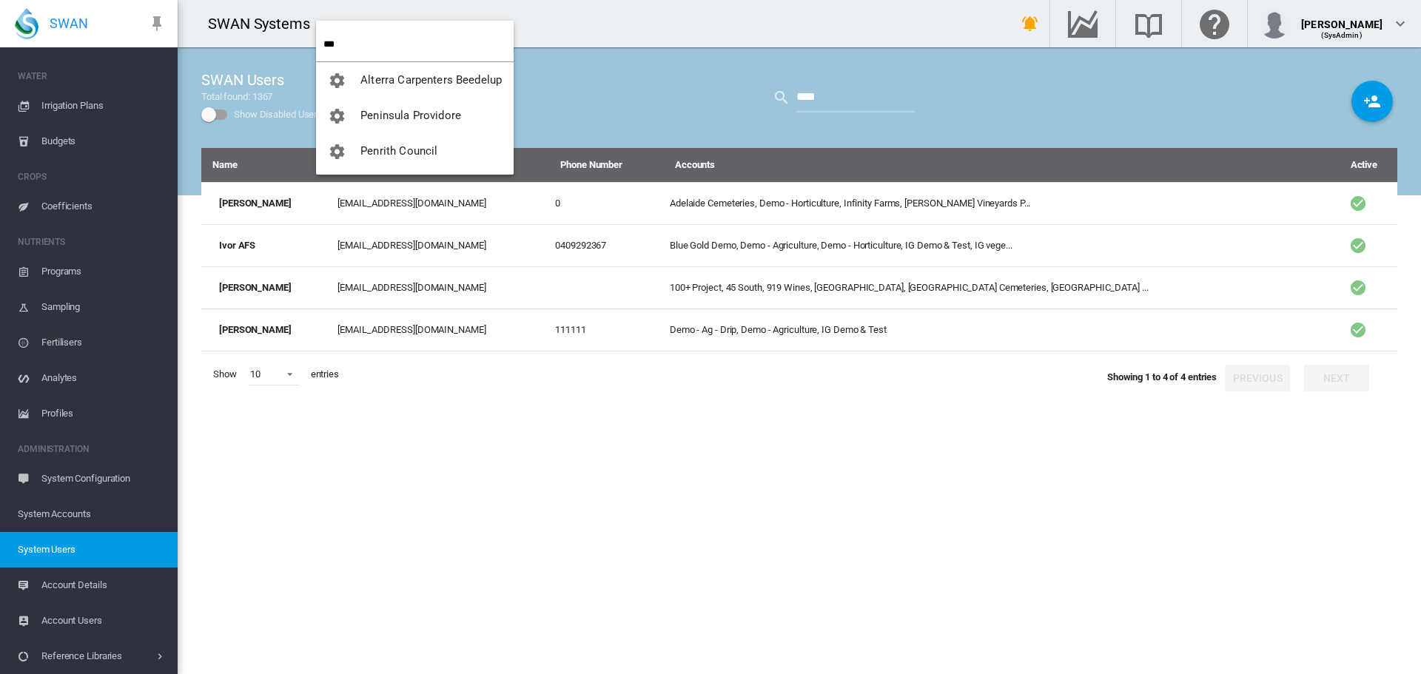
type input "***"
click at [316, 98] on button "Peninsula Providore" at bounding box center [415, 116] width 198 height 36
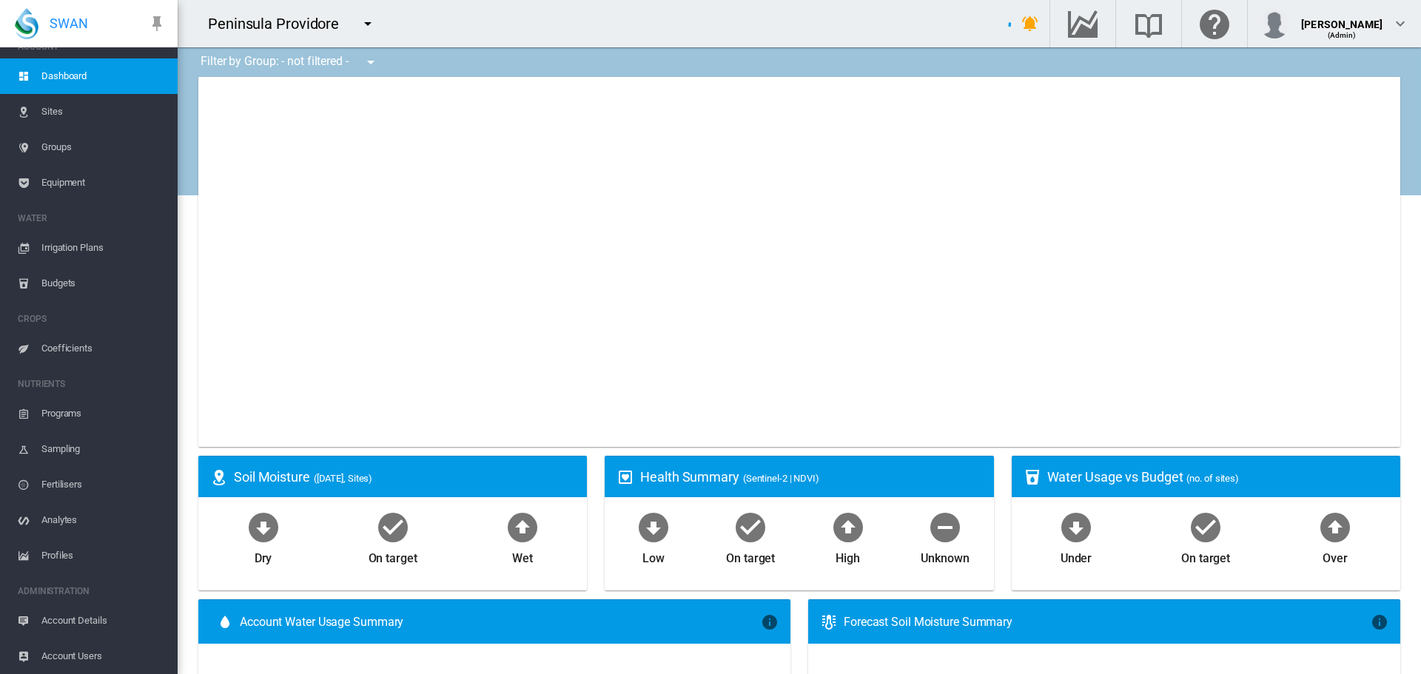
scroll to position [19, 0]
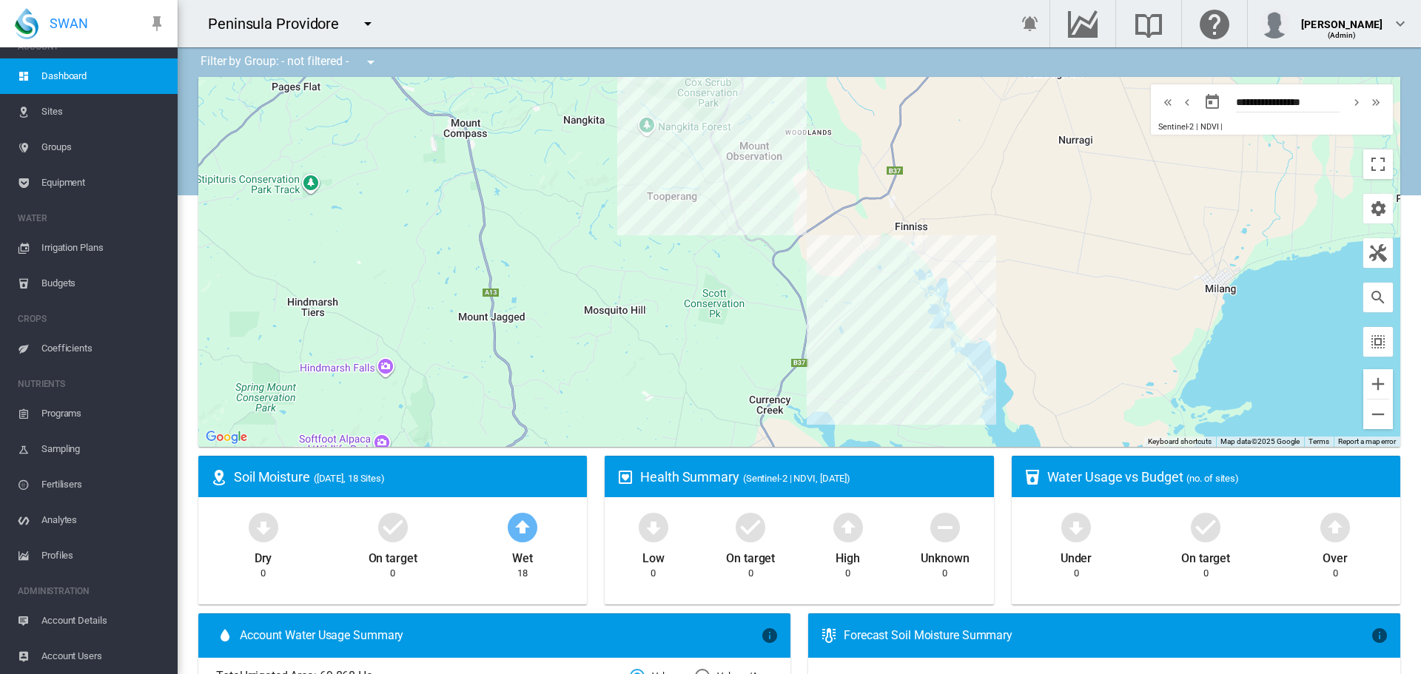
click at [70, 349] on span "Coefficients" at bounding box center [103, 349] width 124 height 36
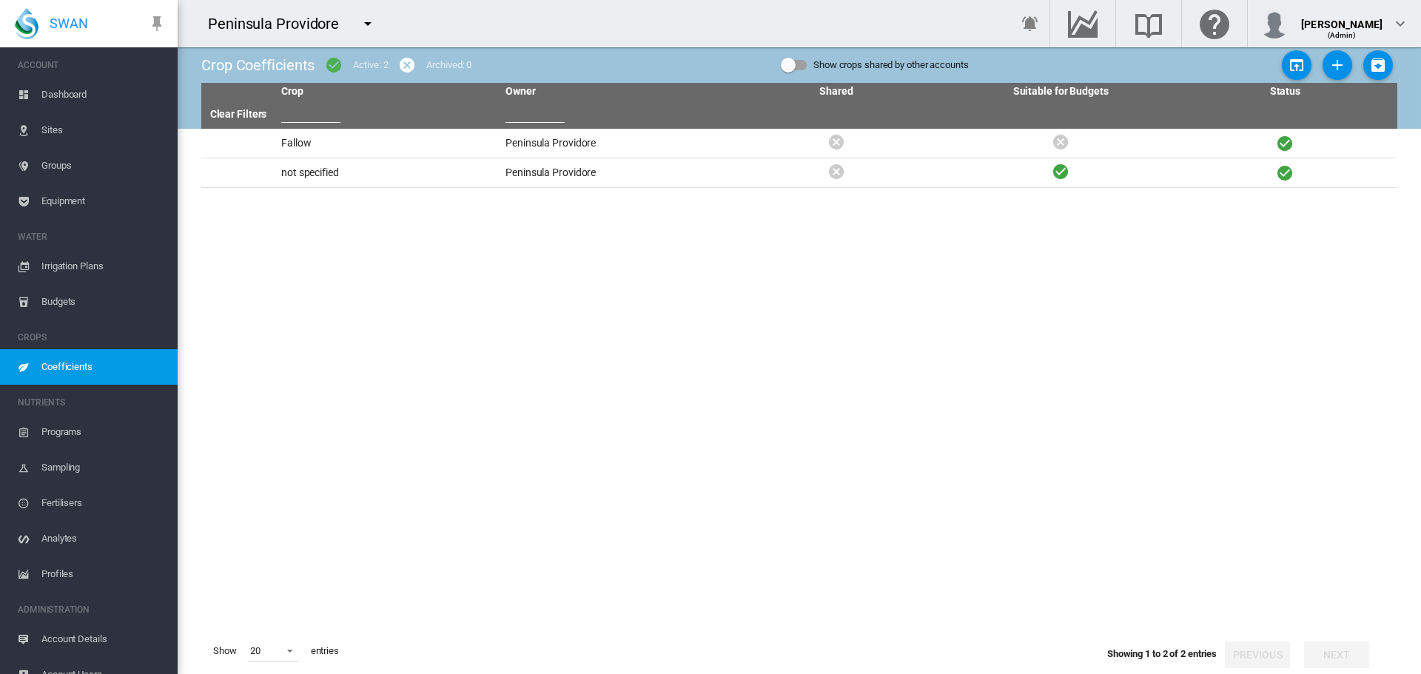
click at [55, 127] on span "Sites" at bounding box center [103, 130] width 124 height 36
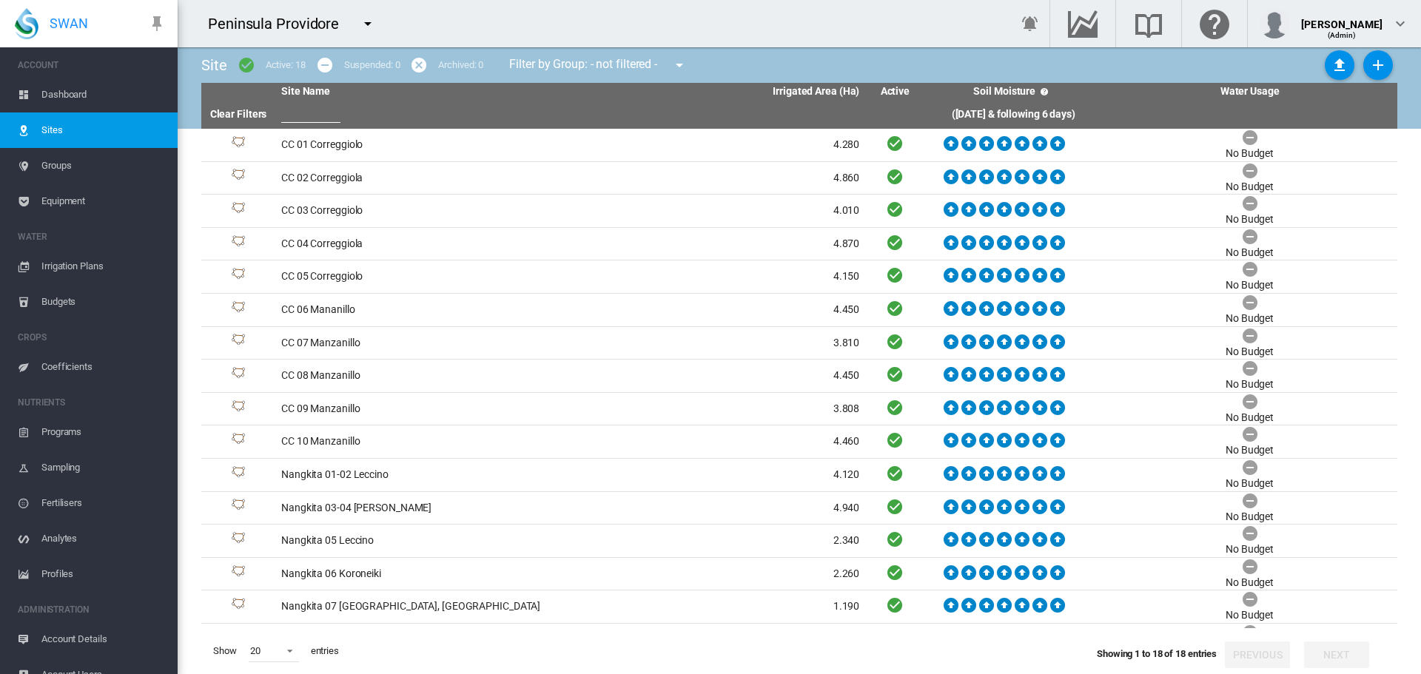
click at [64, 194] on span "Equipment" at bounding box center [103, 202] width 124 height 36
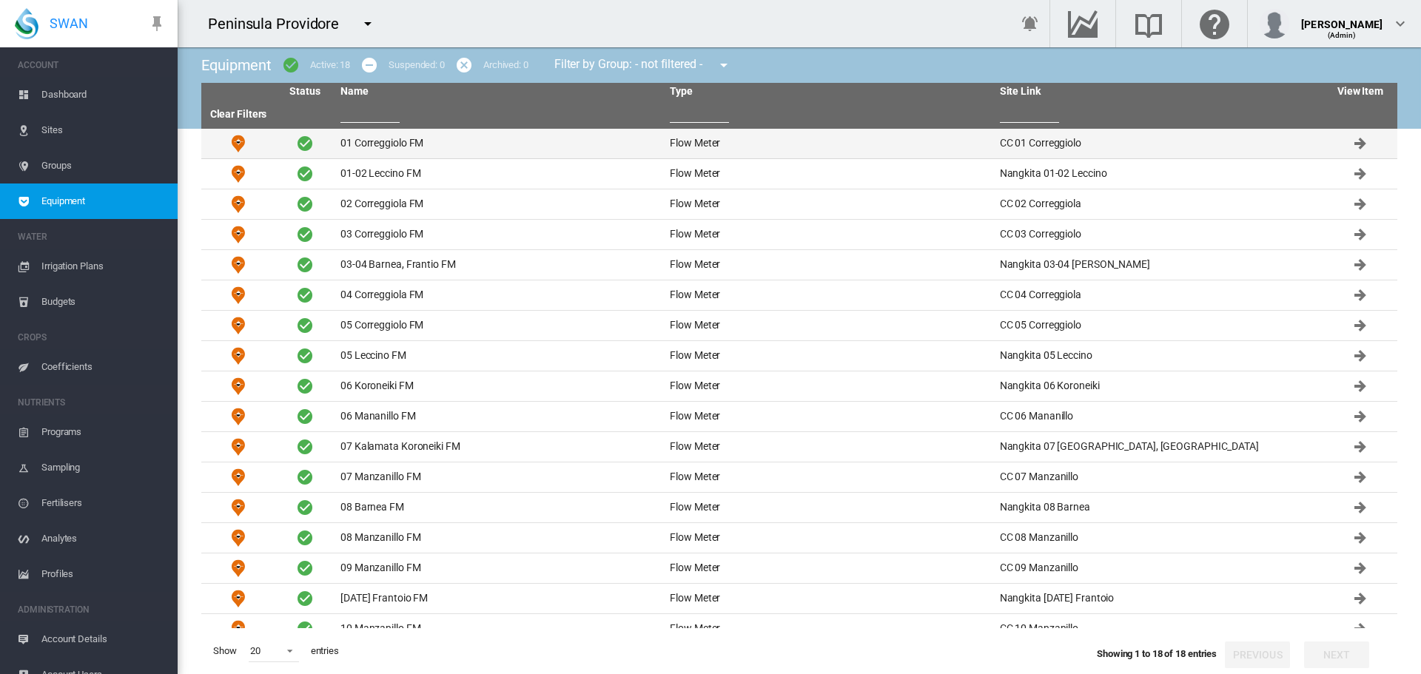
click at [403, 138] on td "01 Correggiolo FM" at bounding box center [499, 144] width 329 height 30
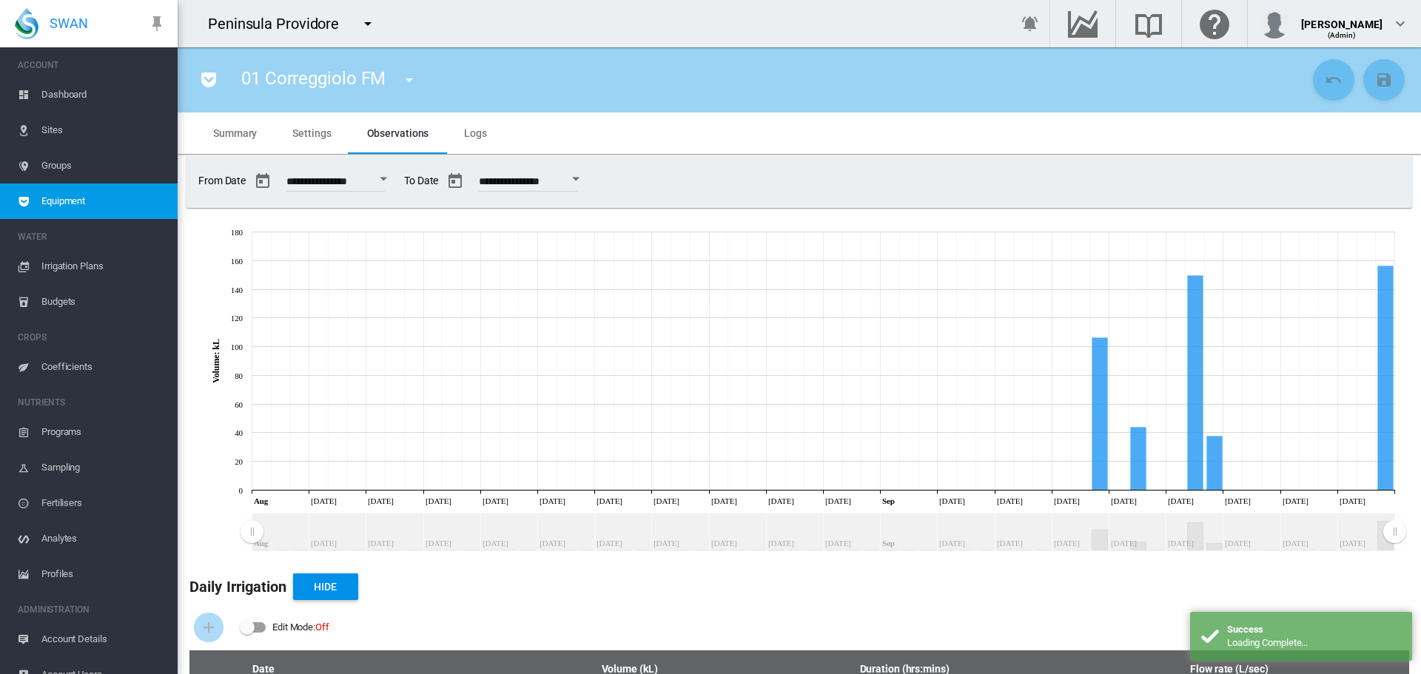
click at [309, 136] on span "Settings" at bounding box center [311, 133] width 38 height 12
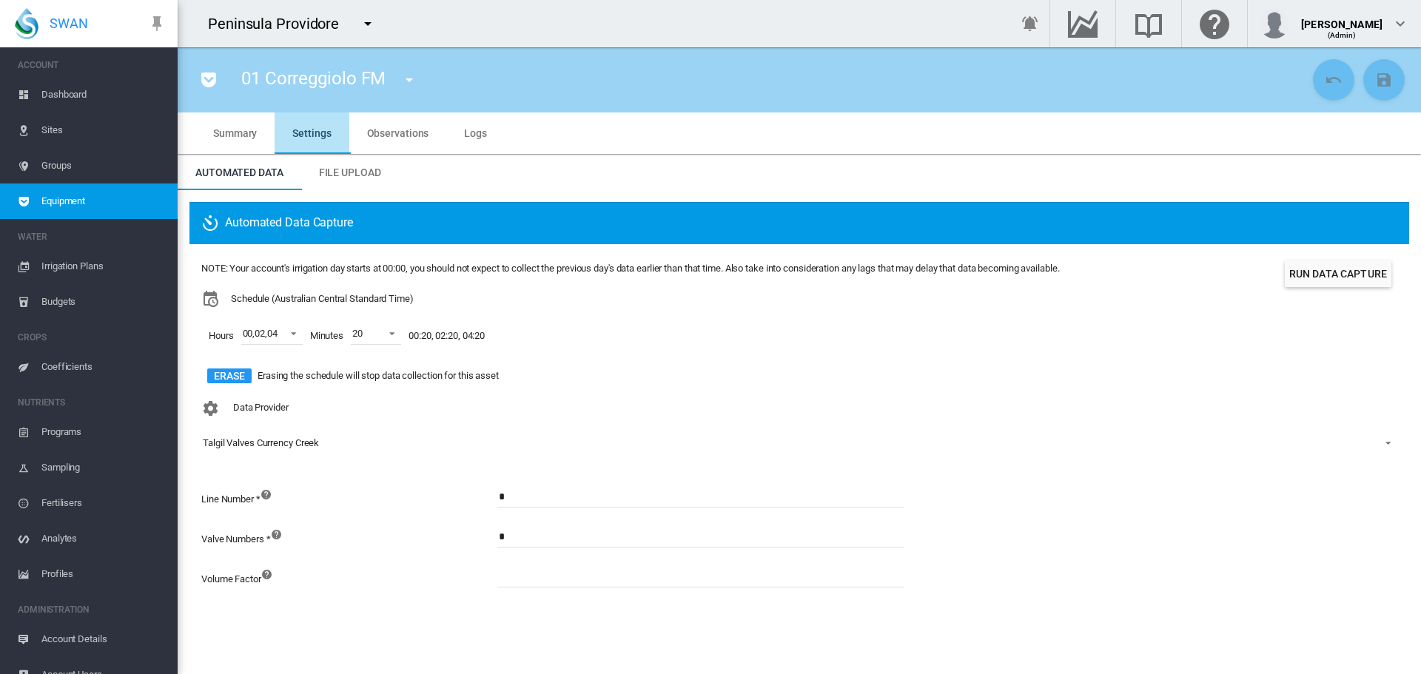
click at [312, 138] on span "Settings" at bounding box center [311, 133] width 38 height 12
click at [619, 187] on md-tabs-canvas "Automated Data File Upload Automated Data File Upload" at bounding box center [799, 173] width 1243 height 36
click at [51, 121] on span "Sites" at bounding box center [103, 130] width 124 height 36
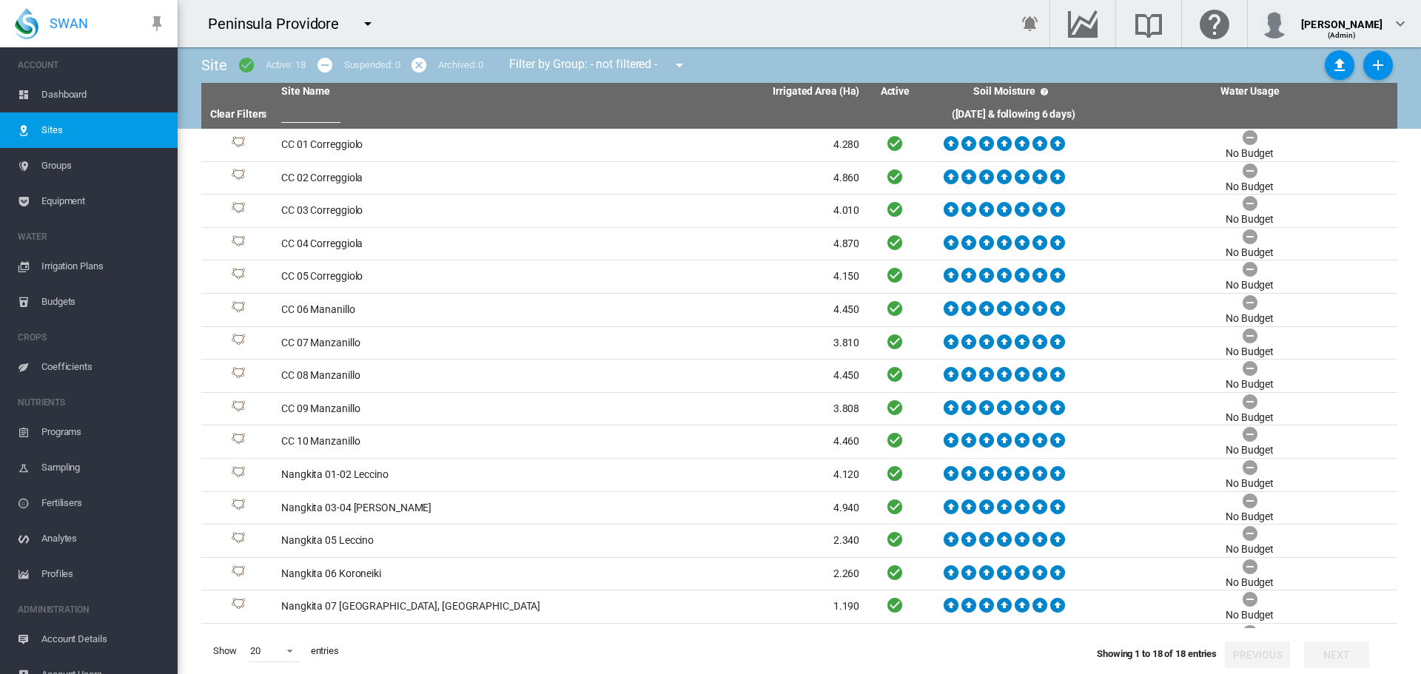
click at [56, 197] on span "Equipment" at bounding box center [103, 202] width 124 height 36
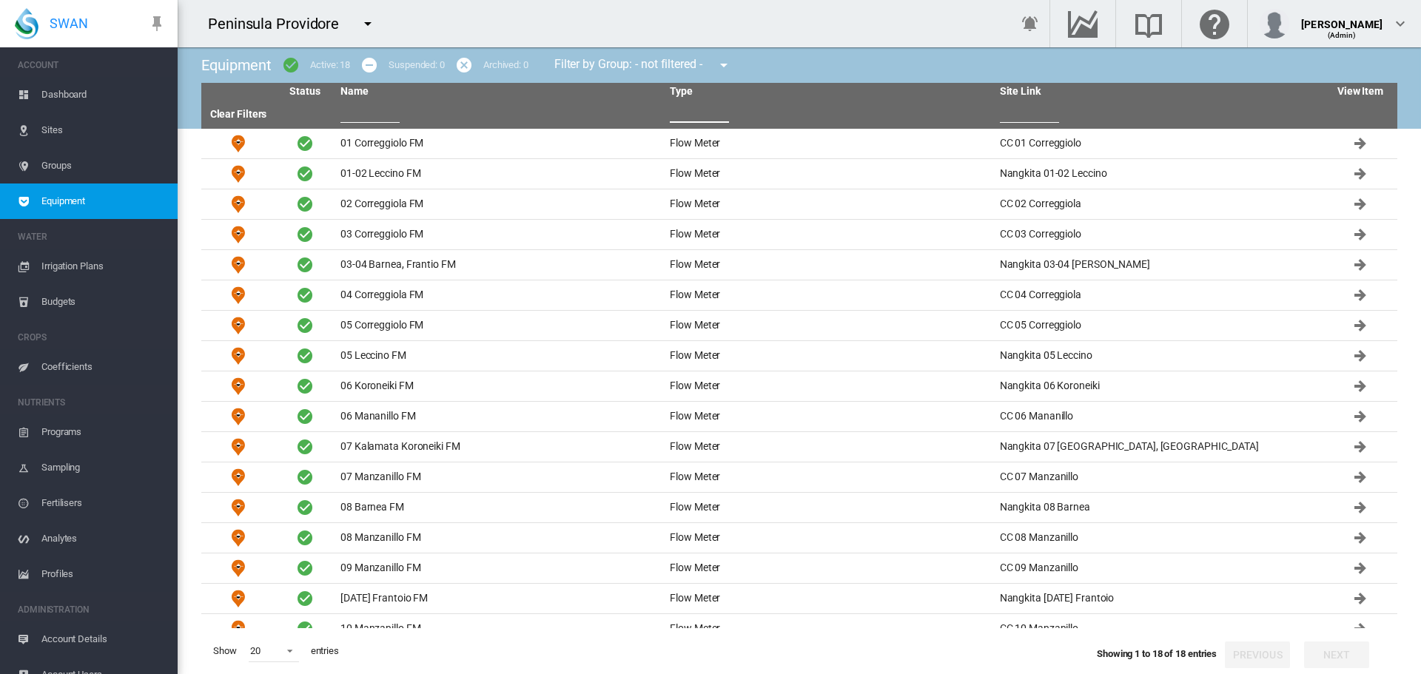
click at [697, 114] on input "text" at bounding box center [699, 112] width 59 height 22
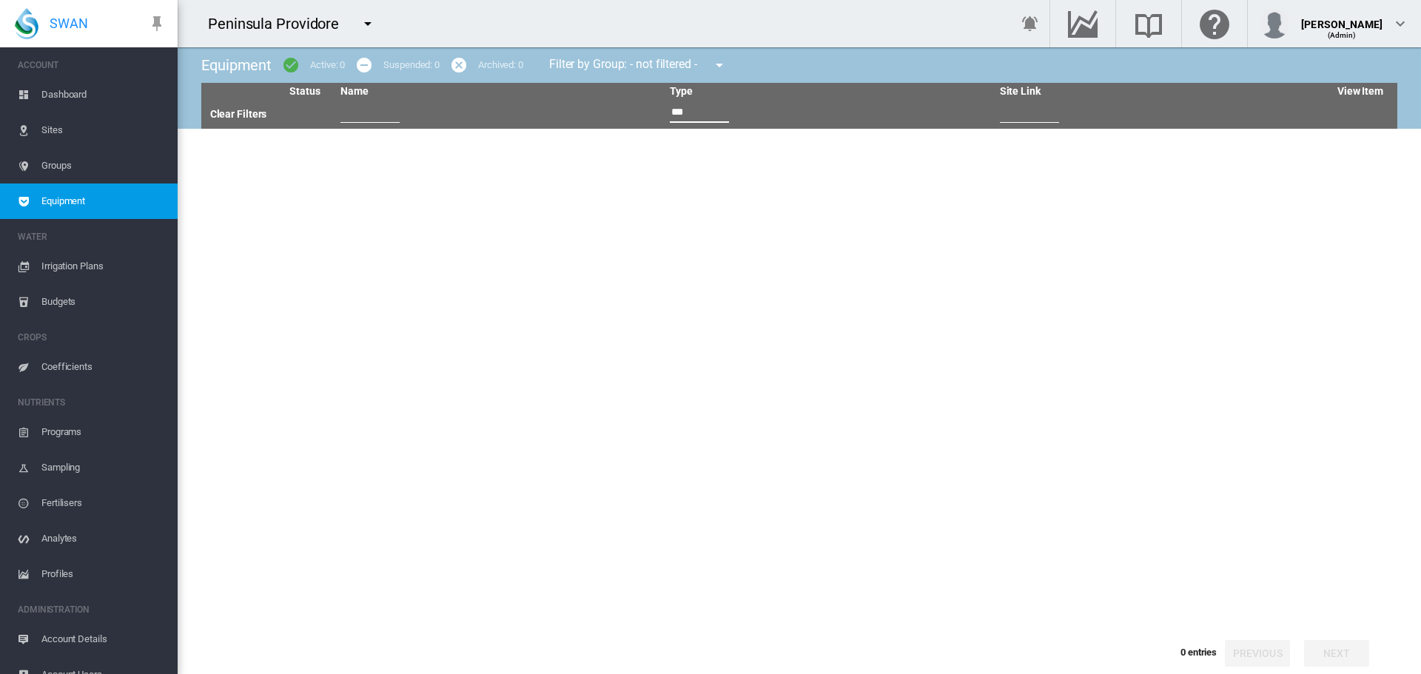
type input "***"
click at [373, 19] on md-icon "icon-menu-down" at bounding box center [368, 24] width 18 height 18
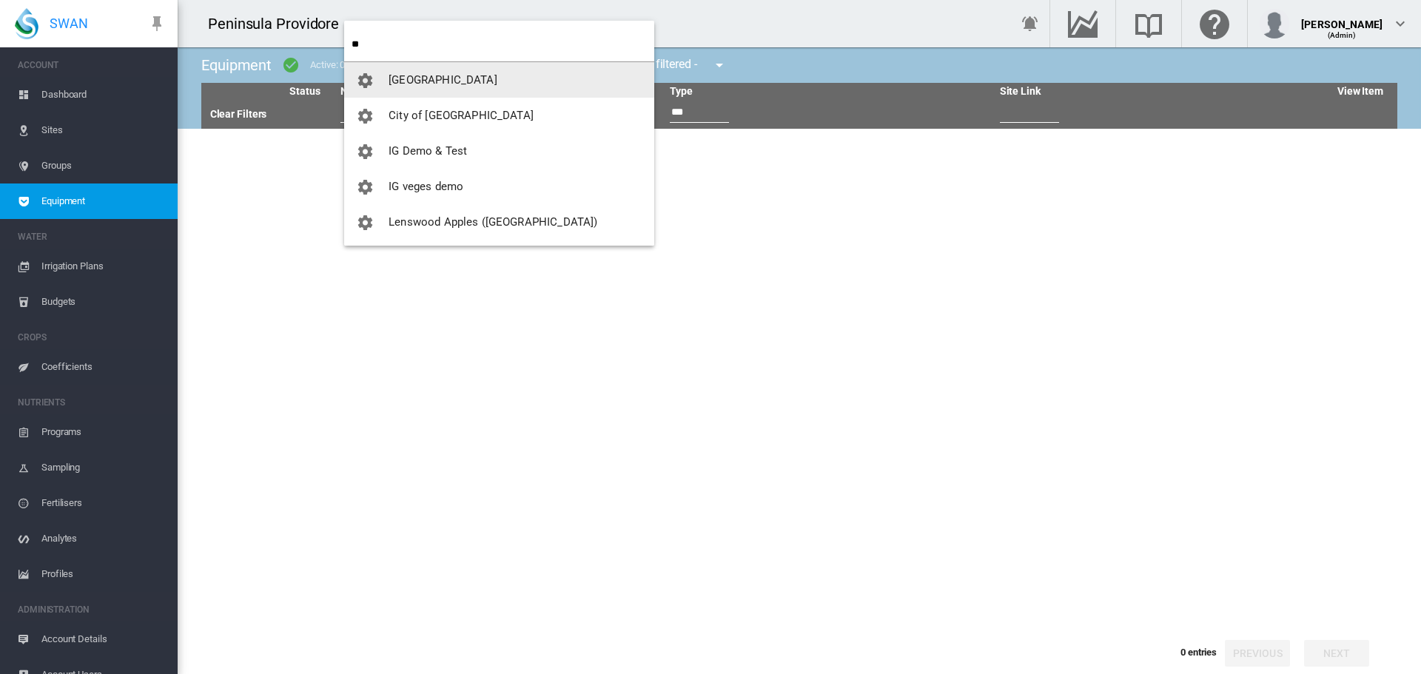
type input "**"
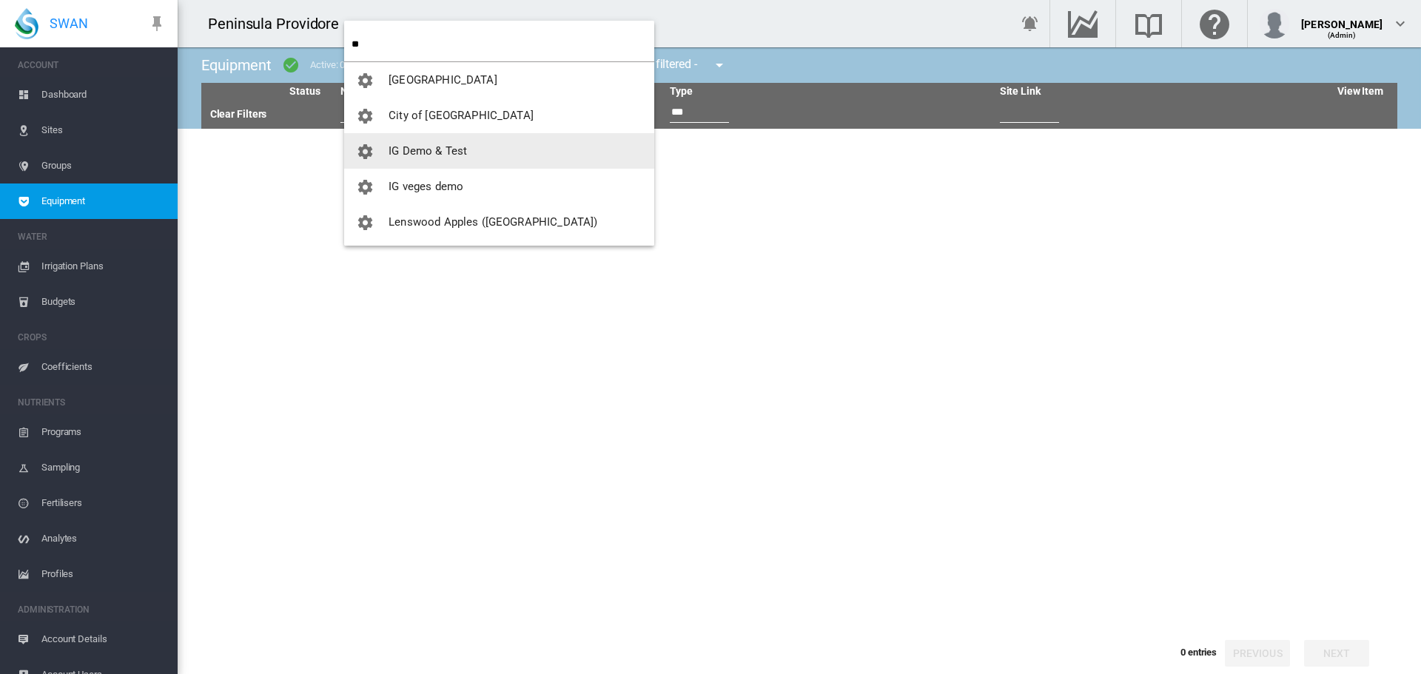
click at [401, 148] on span "IG Demo & Test" at bounding box center [428, 150] width 78 height 13
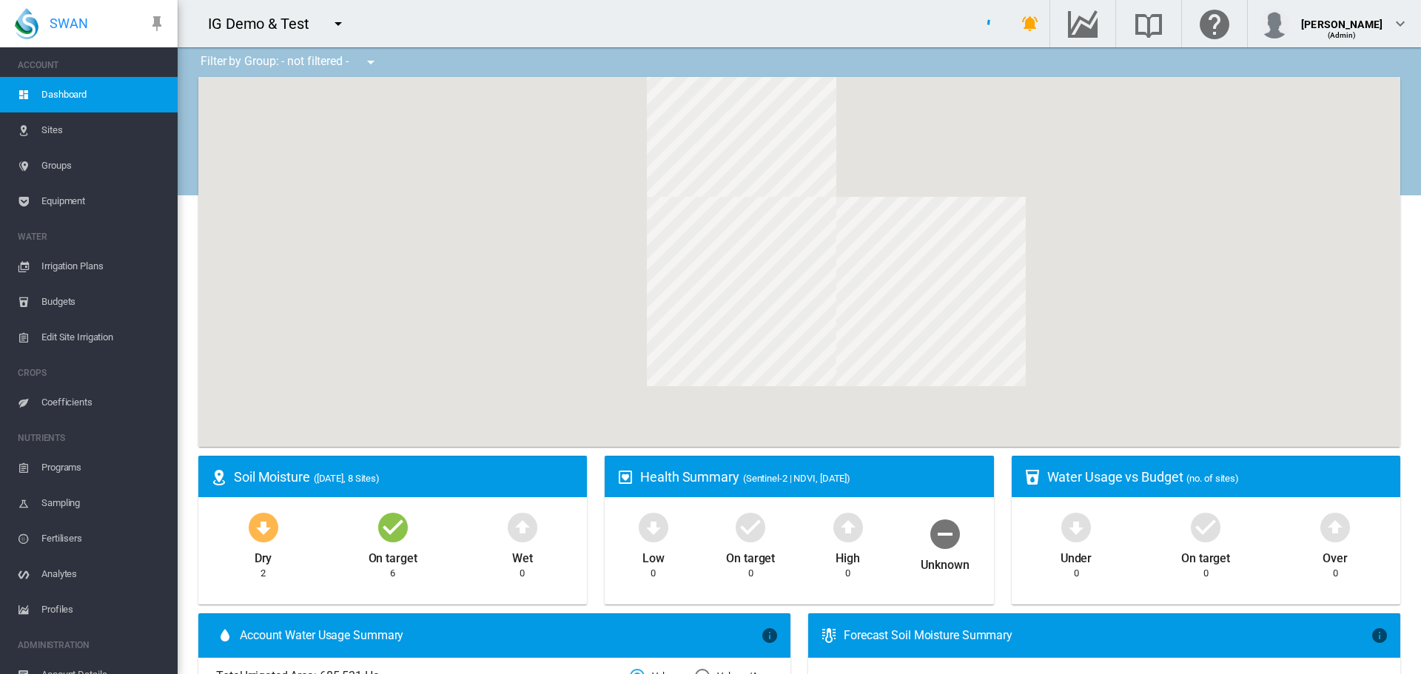
click at [72, 206] on span "Equipment" at bounding box center [103, 202] width 124 height 36
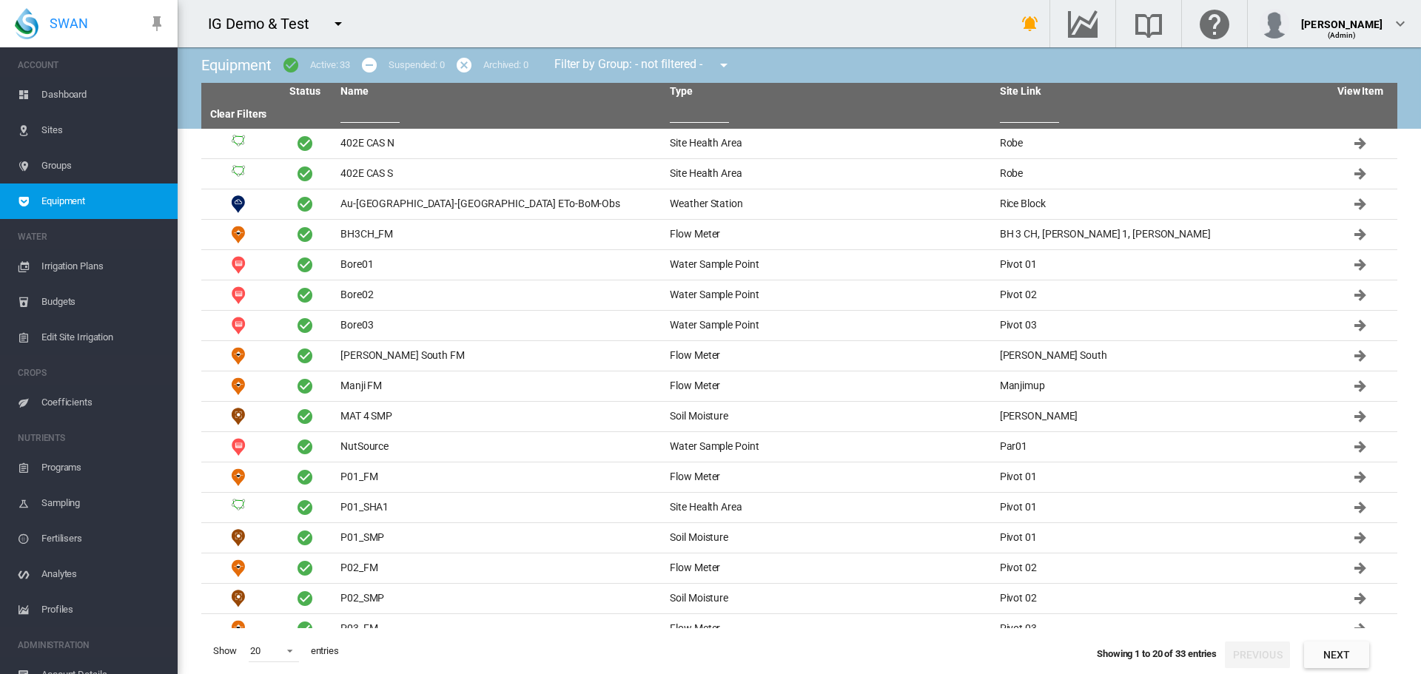
click at [702, 122] on input "text" at bounding box center [699, 112] width 59 height 22
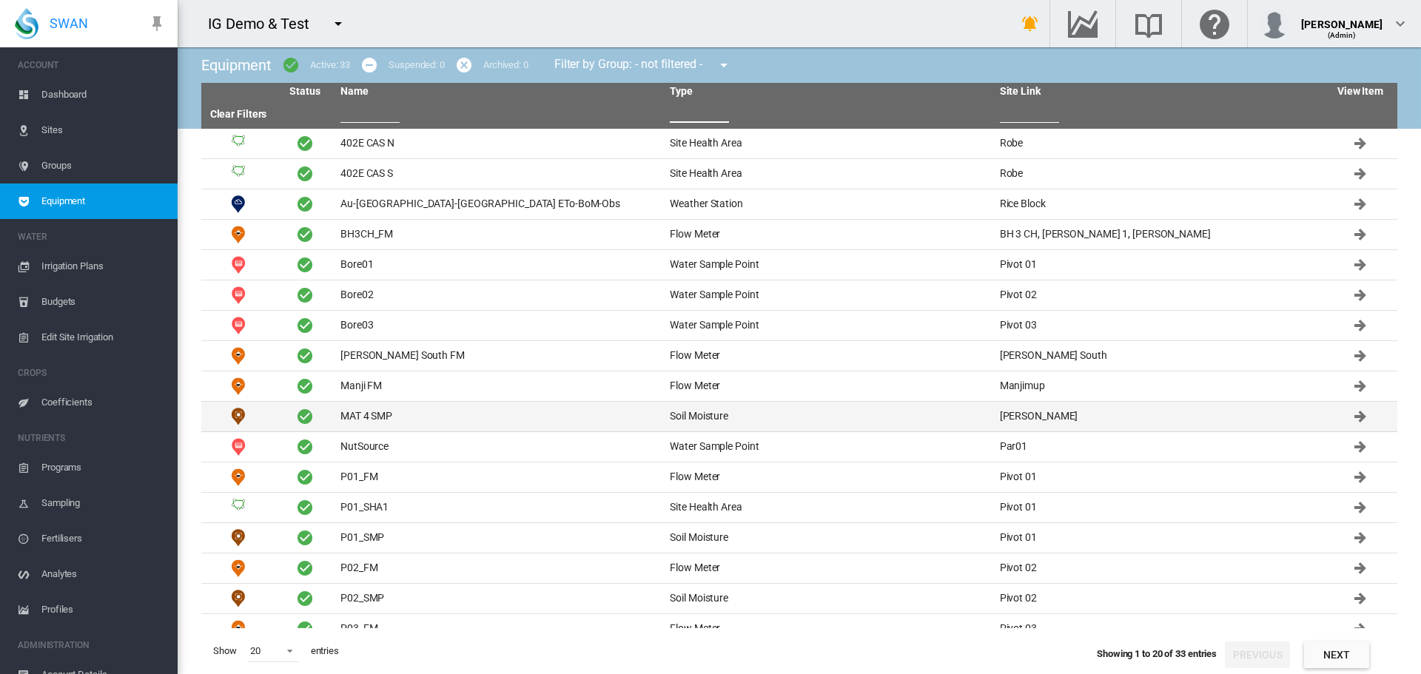
click at [352, 423] on td "MAT 4 SMP" at bounding box center [499, 417] width 329 height 30
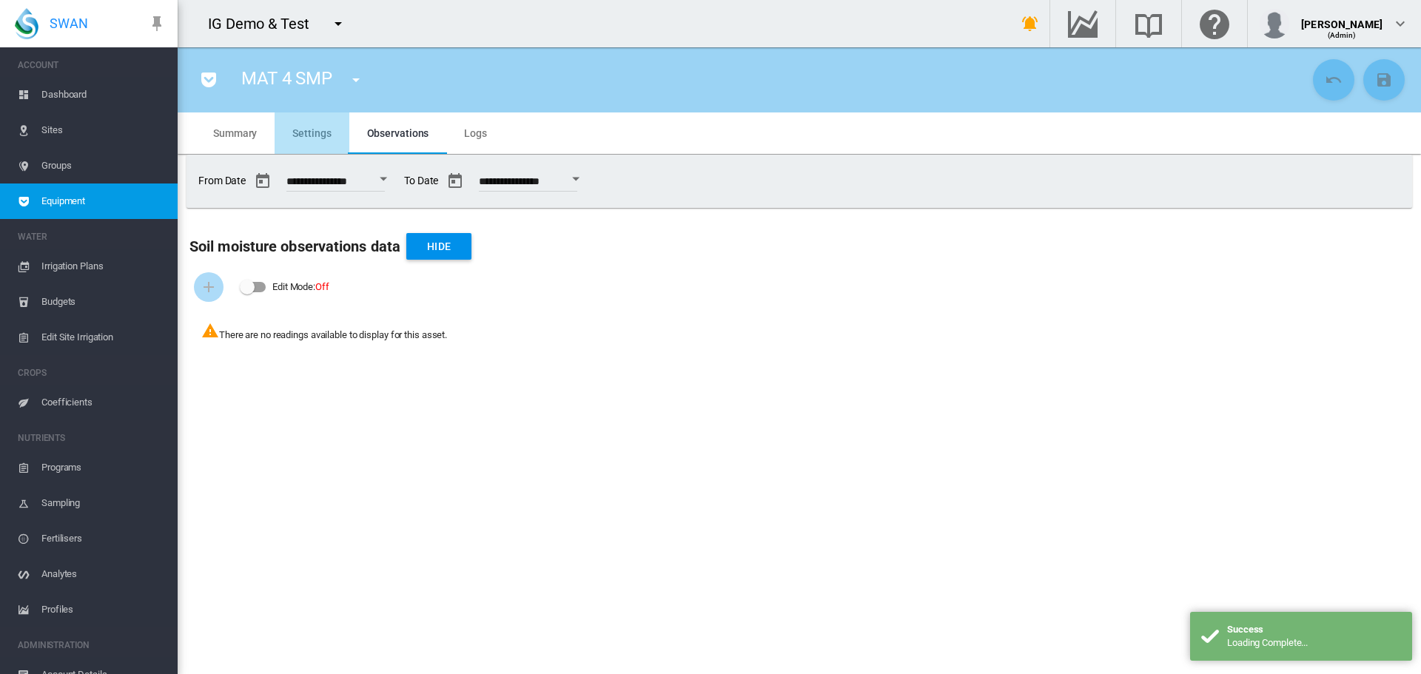
click at [316, 135] on span "Settings" at bounding box center [311, 133] width 38 height 12
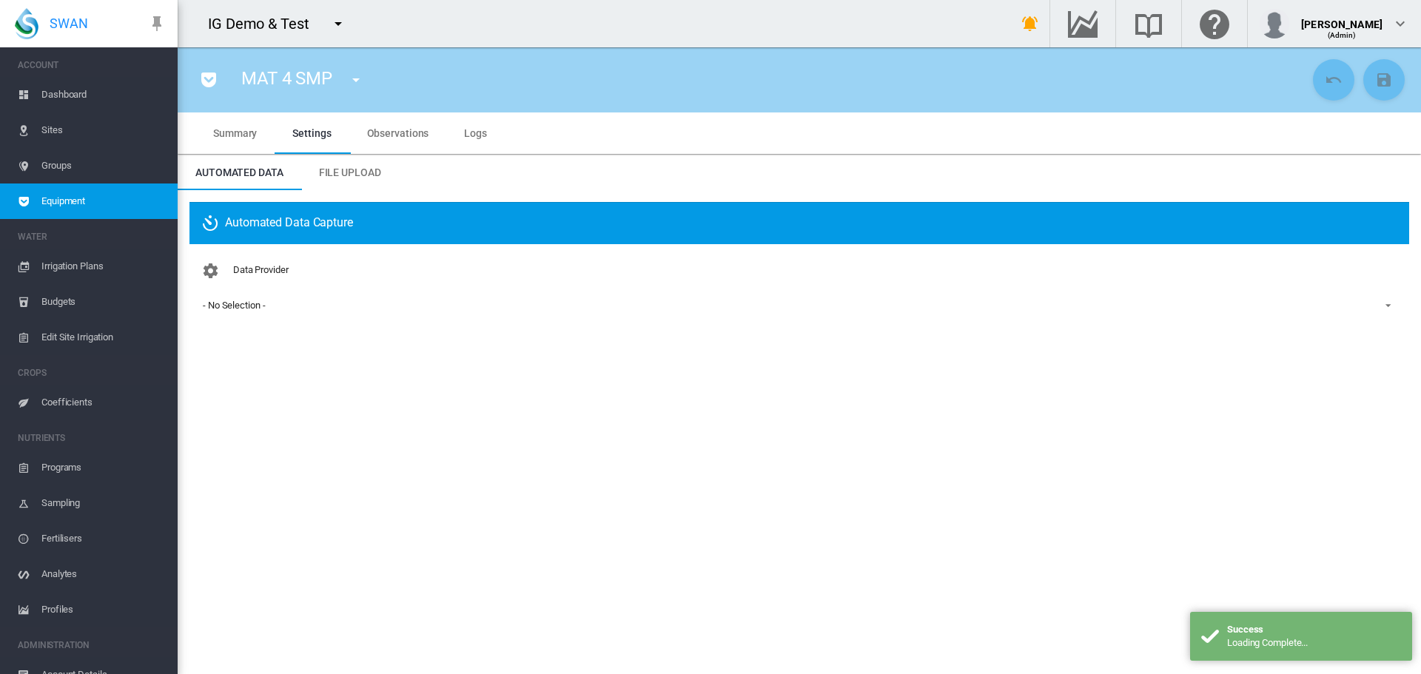
click at [342, 174] on span "File Upload" at bounding box center [350, 173] width 62 height 12
